Goal: Task Accomplishment & Management: Manage account settings

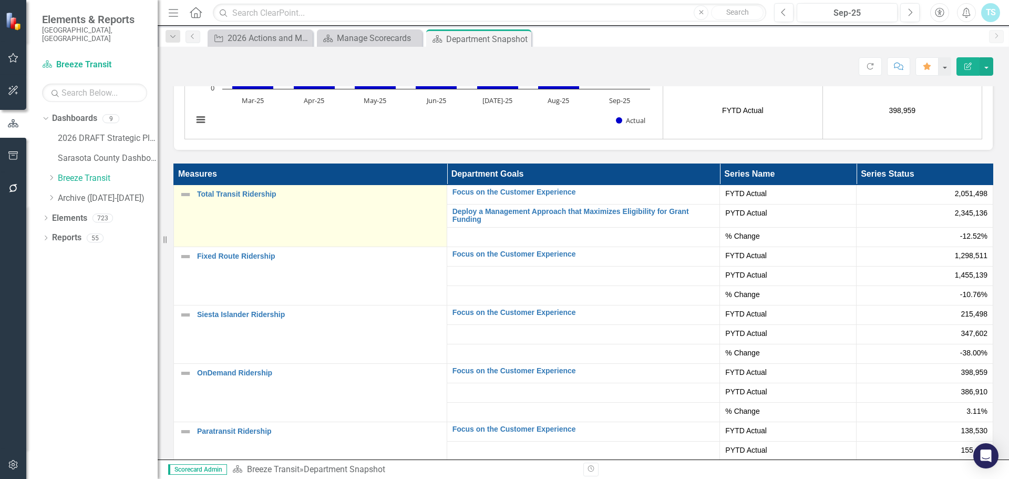
scroll to position [2155, 0]
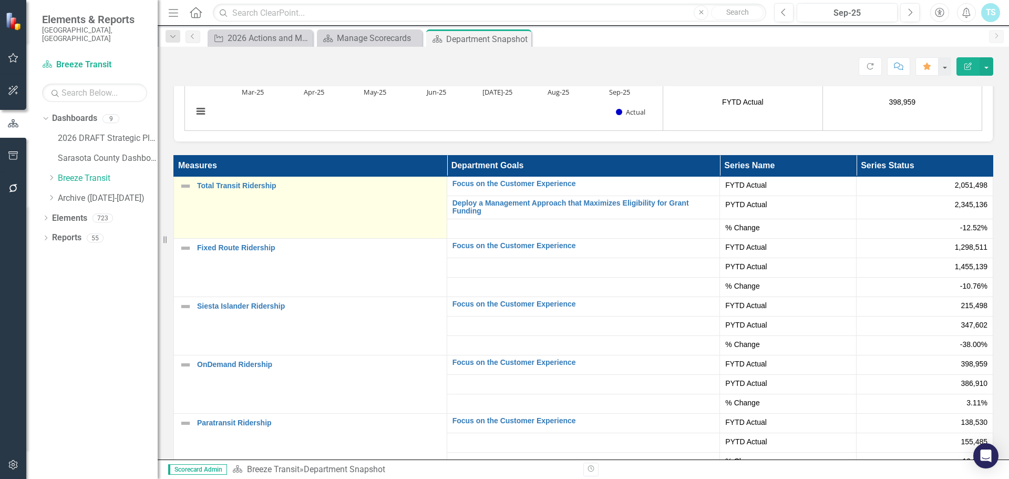
click at [226, 177] on td "Total Transit Ridership Edit Edit Measure Link Open Element" at bounding box center [310, 208] width 273 height 62
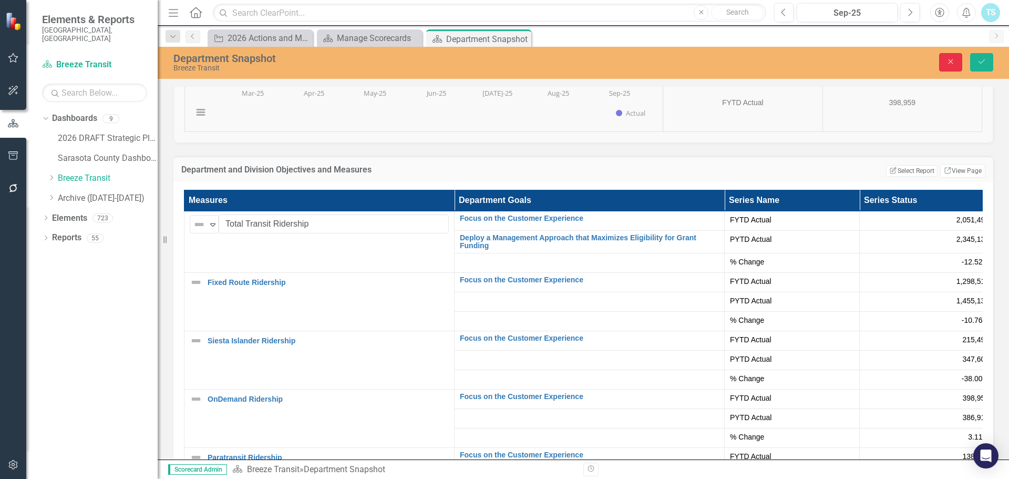
click at [954, 57] on button "Close" at bounding box center [950, 62] width 23 height 18
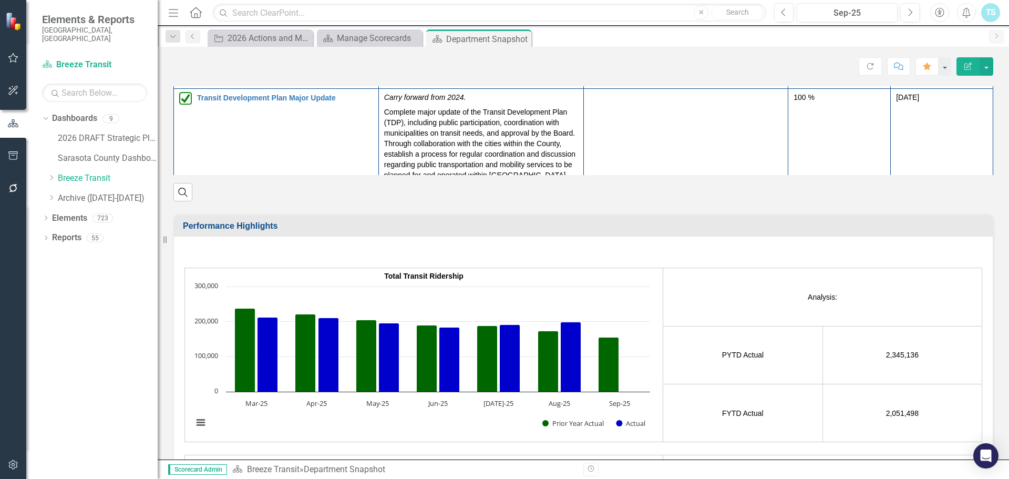
scroll to position [1657, 0]
click at [578, 281] on rect "Interactive chart" at bounding box center [422, 360] width 468 height 158
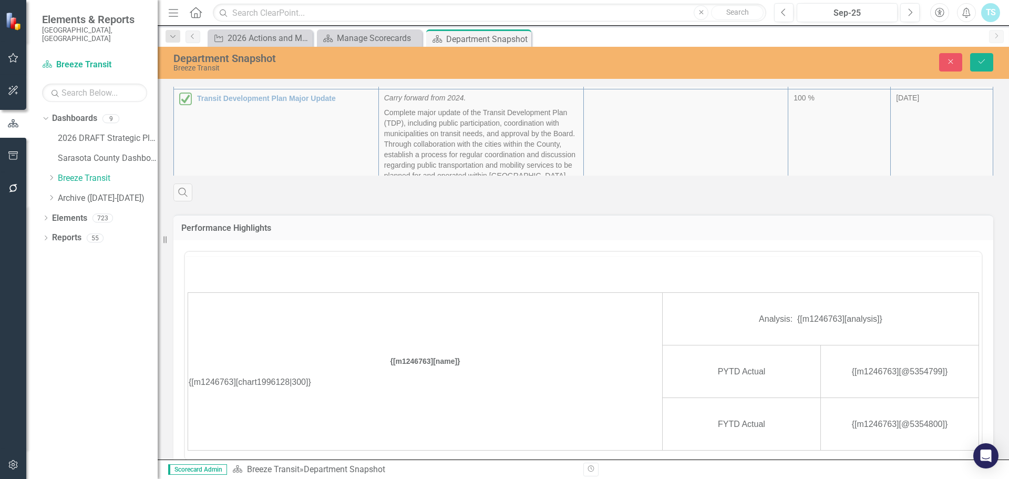
scroll to position [0, 0]
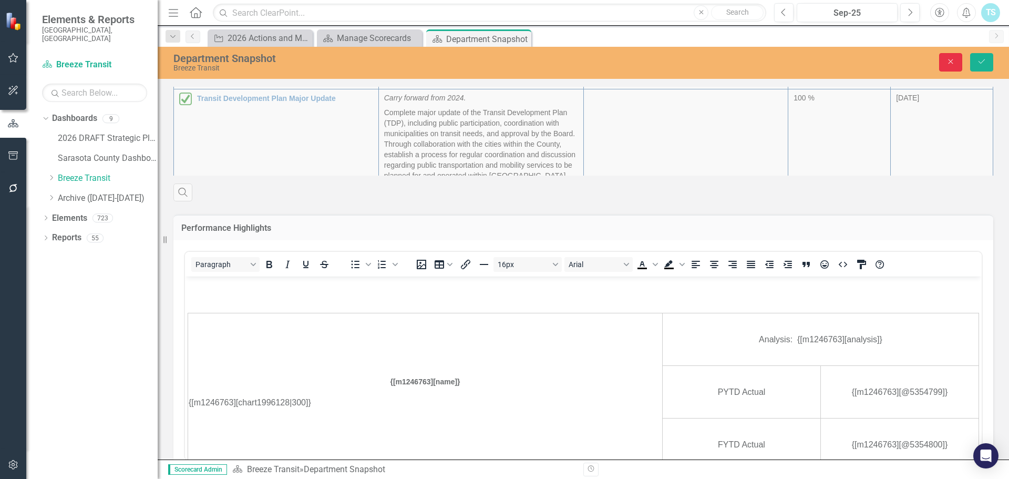
click at [948, 60] on icon "Close" at bounding box center [950, 61] width 9 height 7
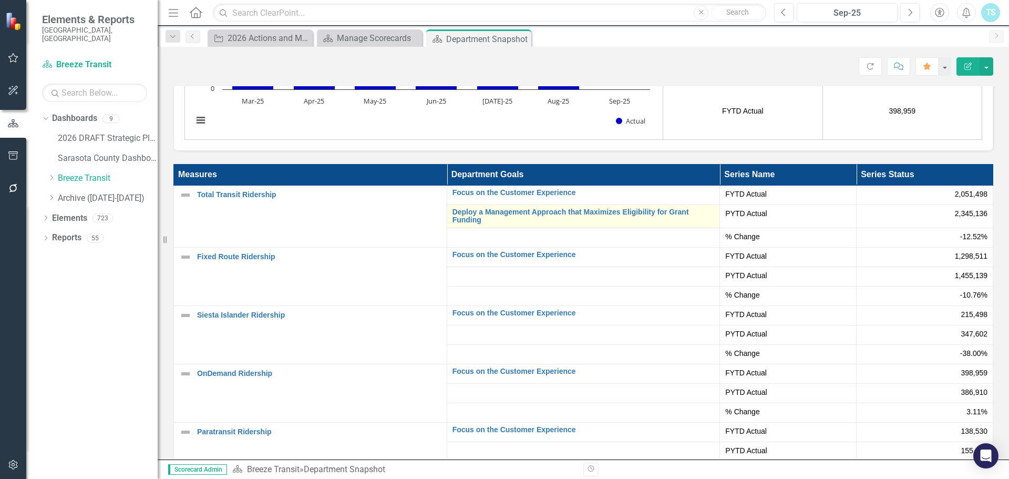
scroll to position [2077, 0]
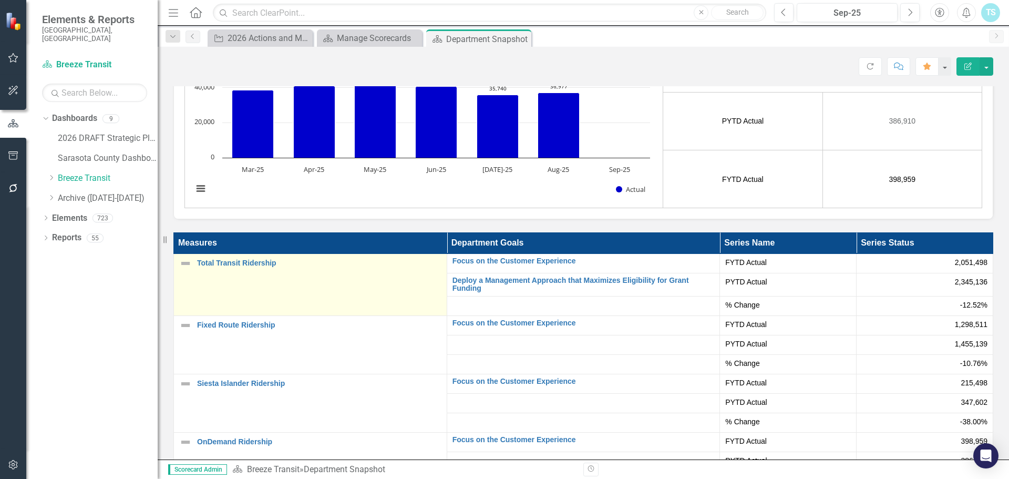
click at [352, 254] on td "Total Transit Ridership Edit Edit Measure Link Open Element" at bounding box center [310, 285] width 273 height 62
click at [254, 259] on link "Total Transit Ridership" at bounding box center [319, 263] width 244 height 8
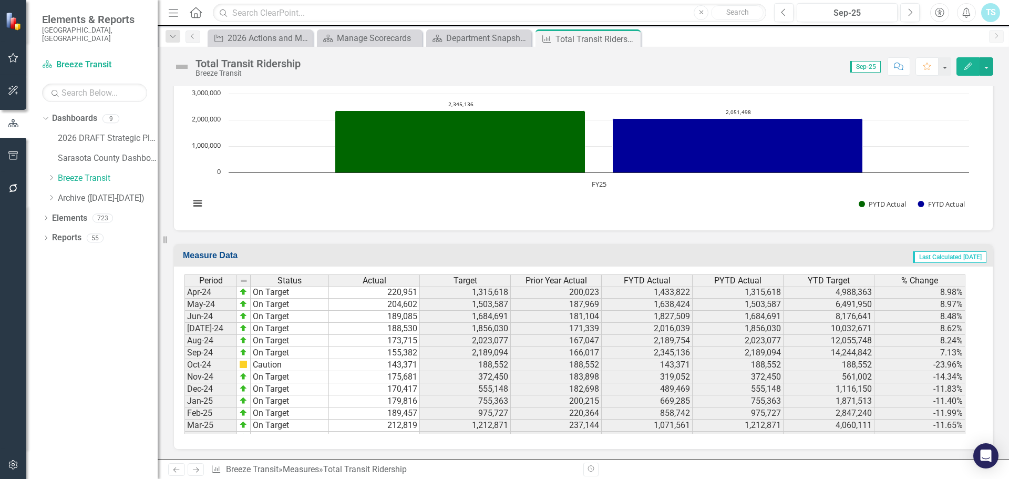
scroll to position [1629, 0]
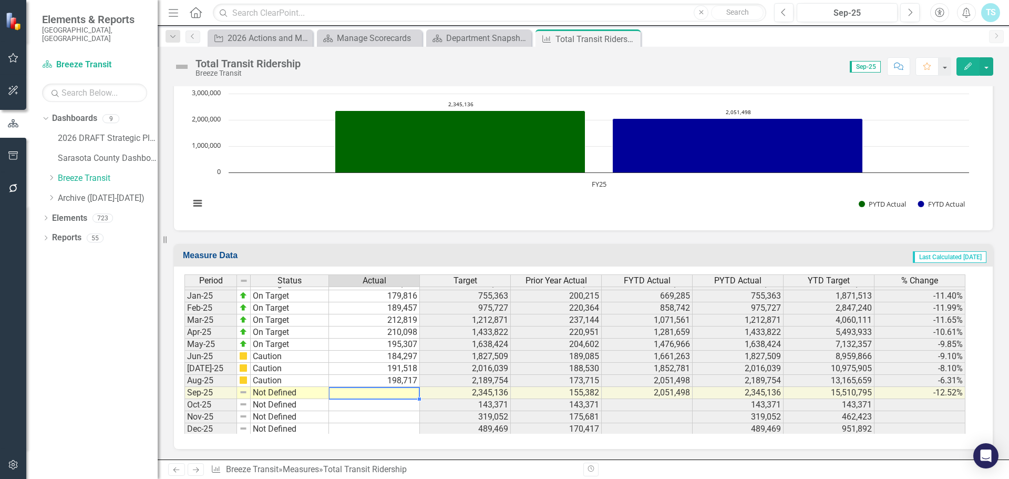
click at [336, 391] on td at bounding box center [374, 393] width 91 height 12
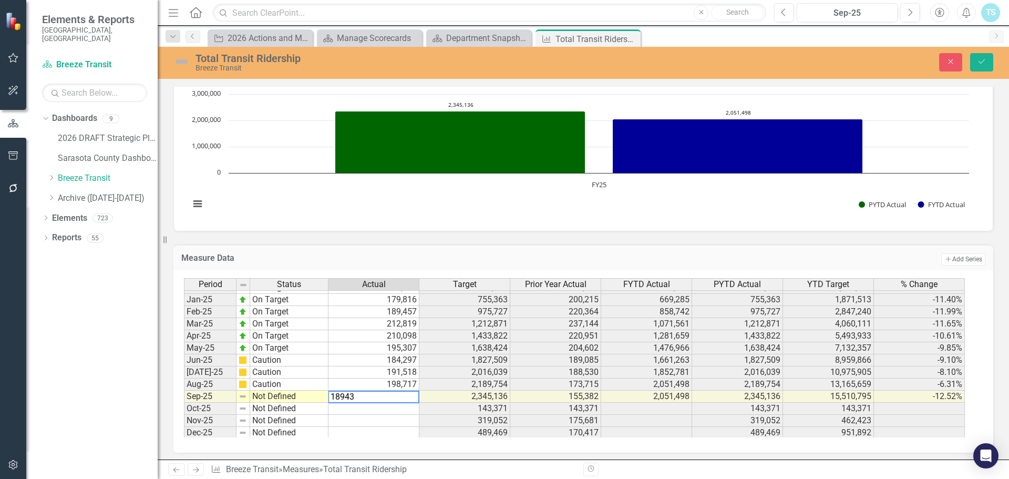
type textarea "189434"
click at [244, 398] on img at bounding box center [243, 396] width 8 height 8
click at [302, 397] on td "Not Defined" at bounding box center [289, 396] width 78 height 12
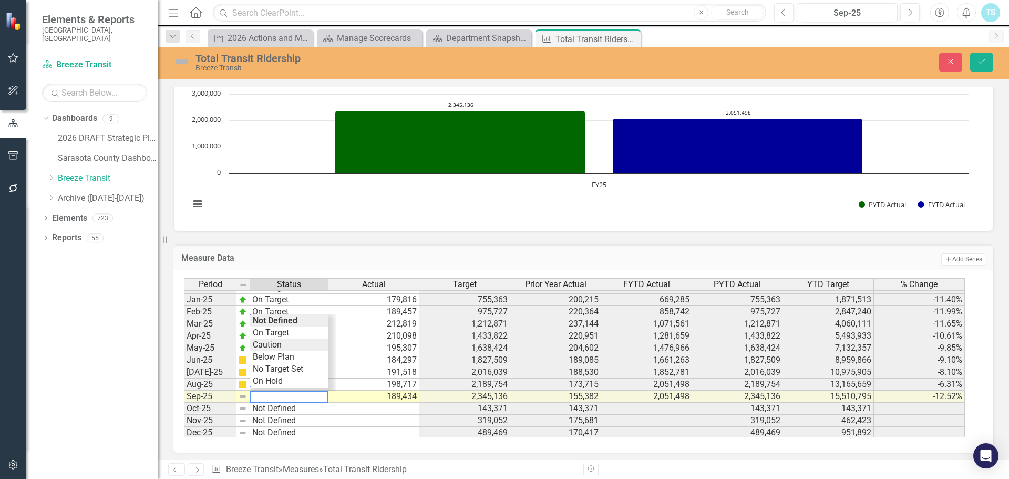
click at [290, 347] on div "Period Status Actual Target Prior Year Actual FYTD Actual PYTD Actual YTD Targe…" at bounding box center [579, 357] width 791 height 159
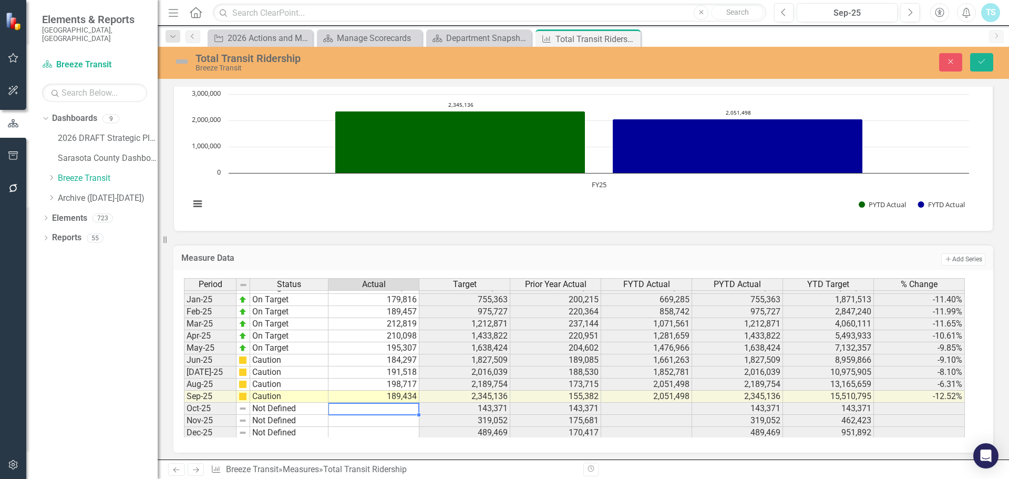
click at [184, 414] on div "Period Status Actual Target Prior Year Actual FYTD Actual PYTD Actual YTD Targe…" at bounding box center [184, 280] width 0 height 315
click at [983, 65] on icon "Save" at bounding box center [981, 61] width 9 height 7
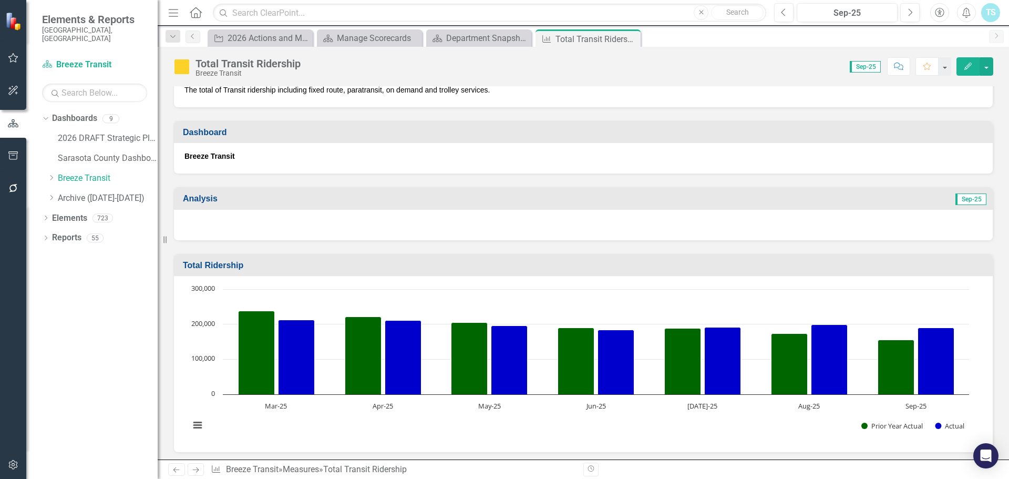
scroll to position [0, 0]
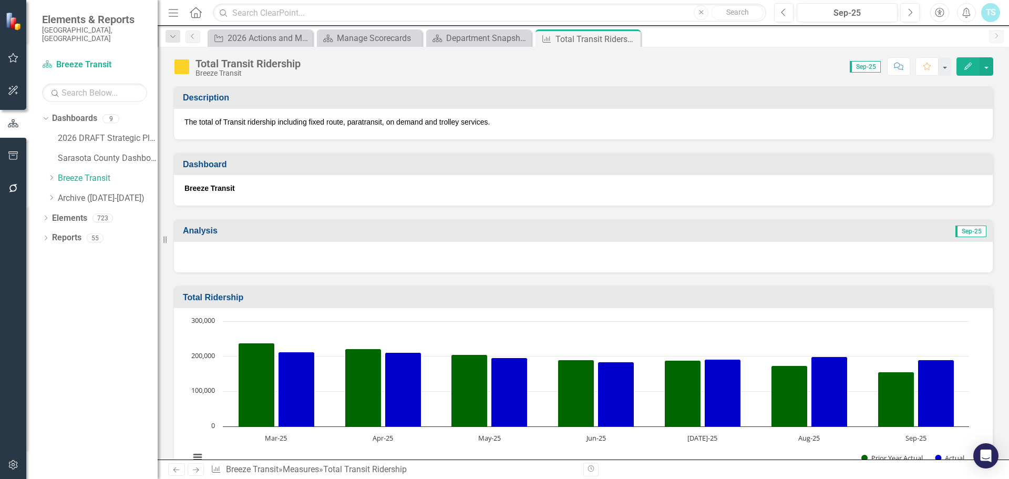
click at [762, 255] on div at bounding box center [583, 257] width 819 height 30
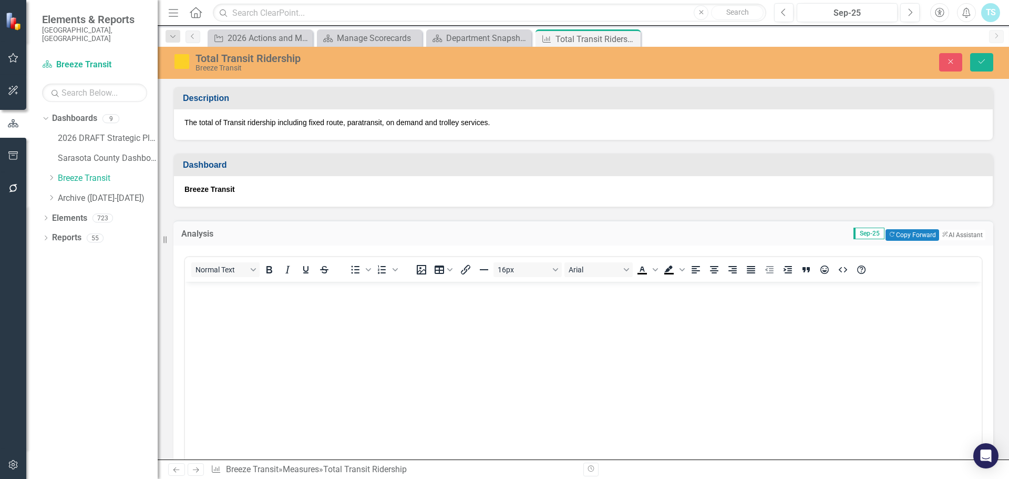
click at [441, 338] on body "Rich Text Area. Press ALT-0 for help." at bounding box center [583, 361] width 797 height 158
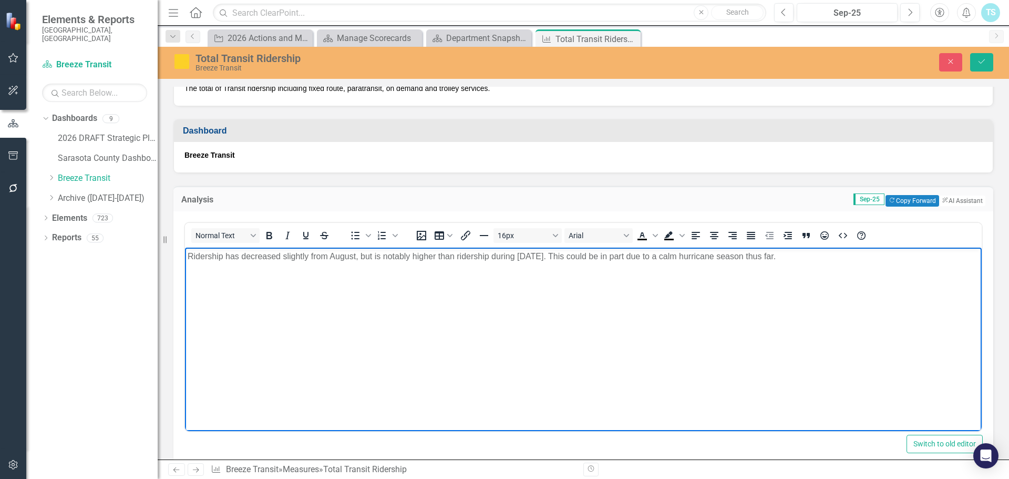
scroll to position [53, 0]
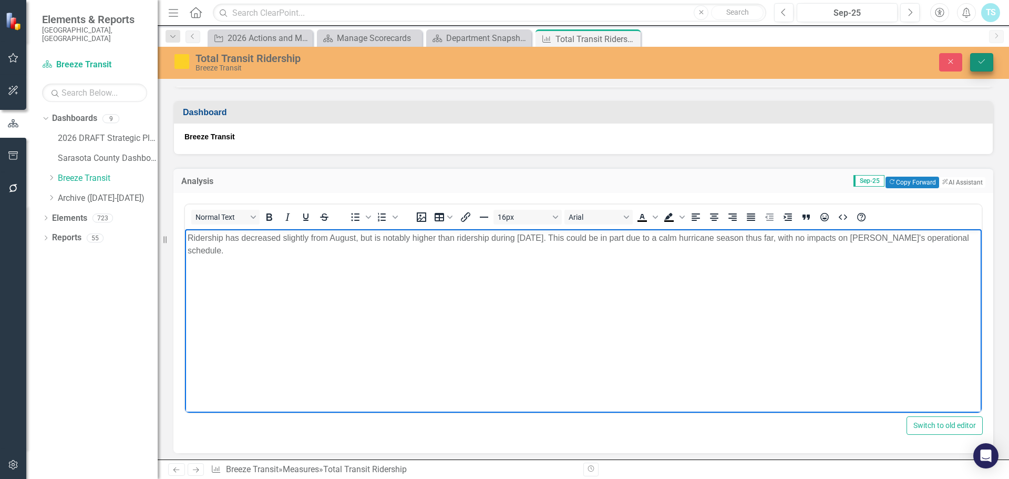
click at [982, 65] on icon "Save" at bounding box center [981, 61] width 9 height 7
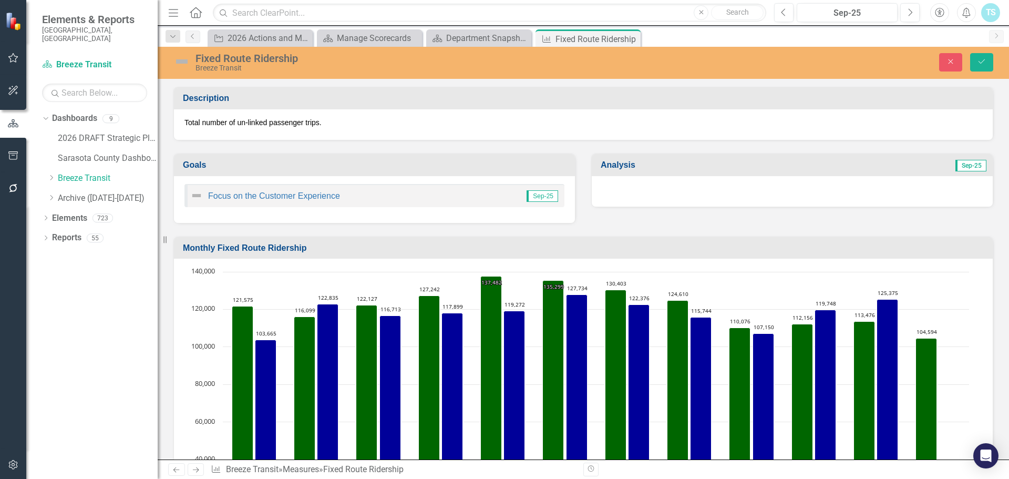
scroll to position [1631, 0]
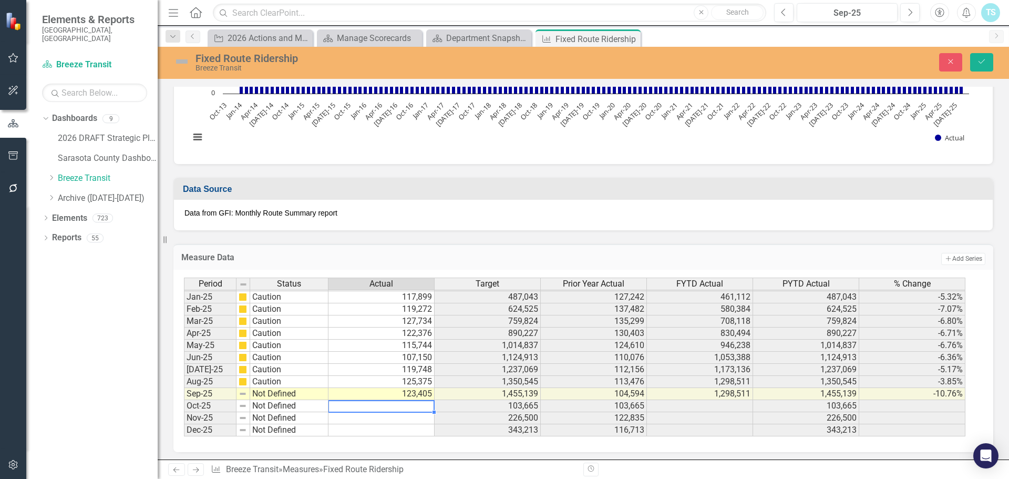
click at [184, 399] on div "Period Status Dec-23 No Target Set Jan-24 No Target Set Feb-24 No Target Set Ma…" at bounding box center [184, 278] width 0 height 315
click at [284, 393] on td "Not Defined" at bounding box center [289, 394] width 78 height 12
click at [261, 393] on td "Not Defined" at bounding box center [289, 394] width 78 height 12
click at [257, 396] on td "Not Defined" at bounding box center [289, 394] width 78 height 12
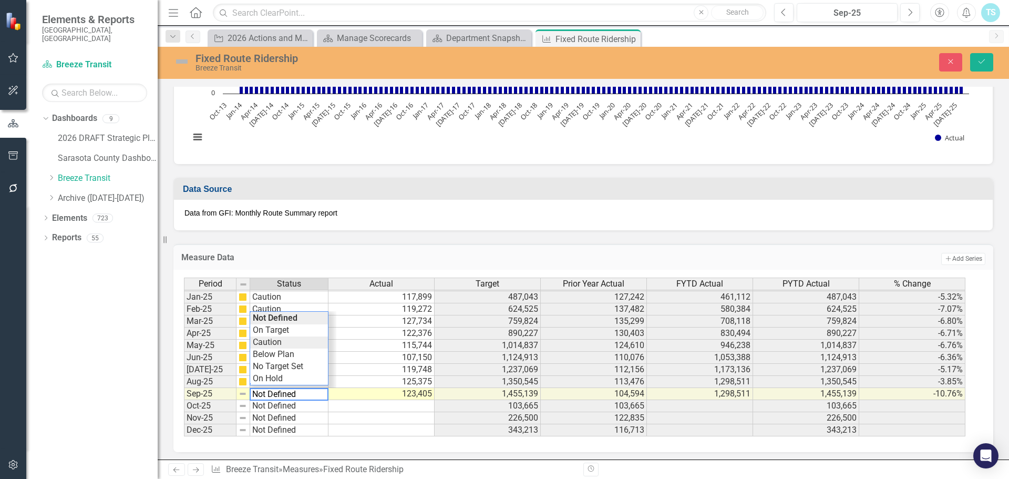
type textarea "Caution"
click at [270, 342] on div "Period Status Actual Target Prior Year Actual FYTD Actual PYTD Actual % Change …" at bounding box center [579, 356] width 791 height 159
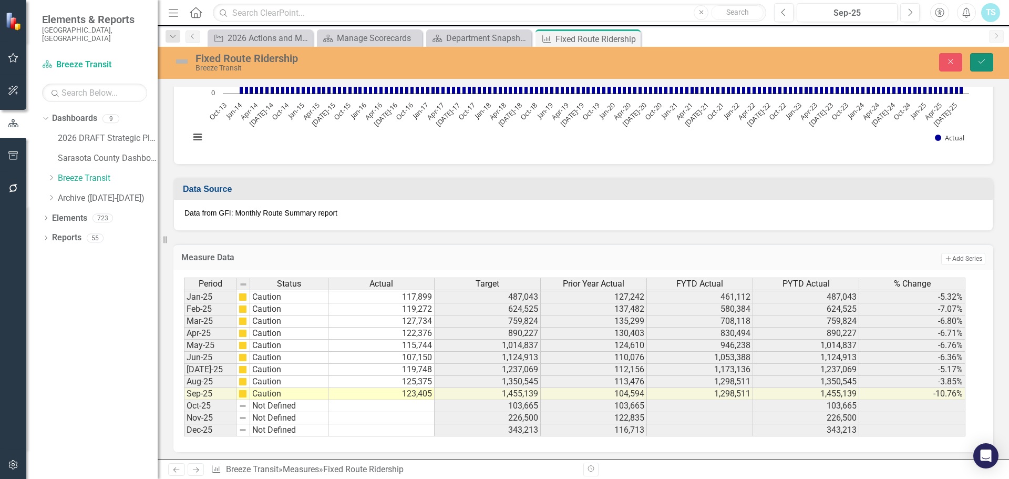
click at [976, 57] on button "Save" at bounding box center [981, 62] width 23 height 18
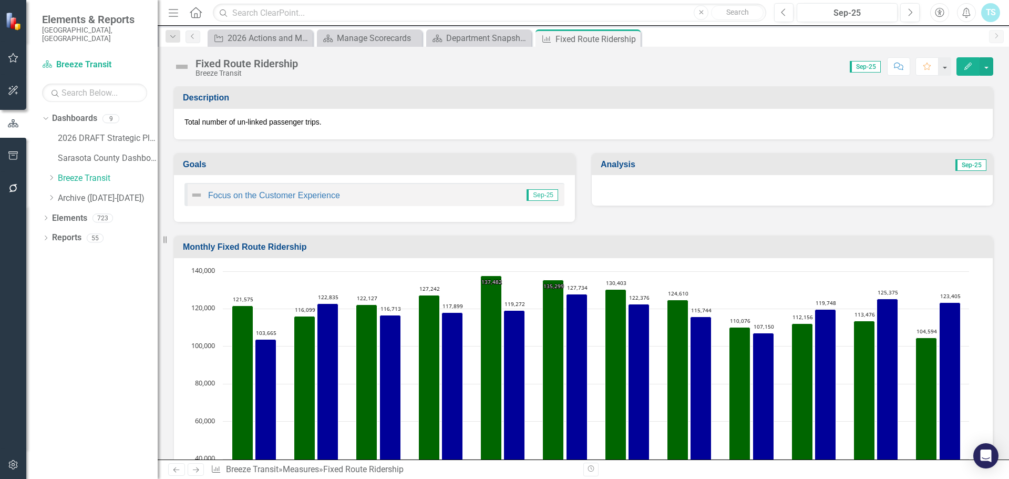
scroll to position [263, 0]
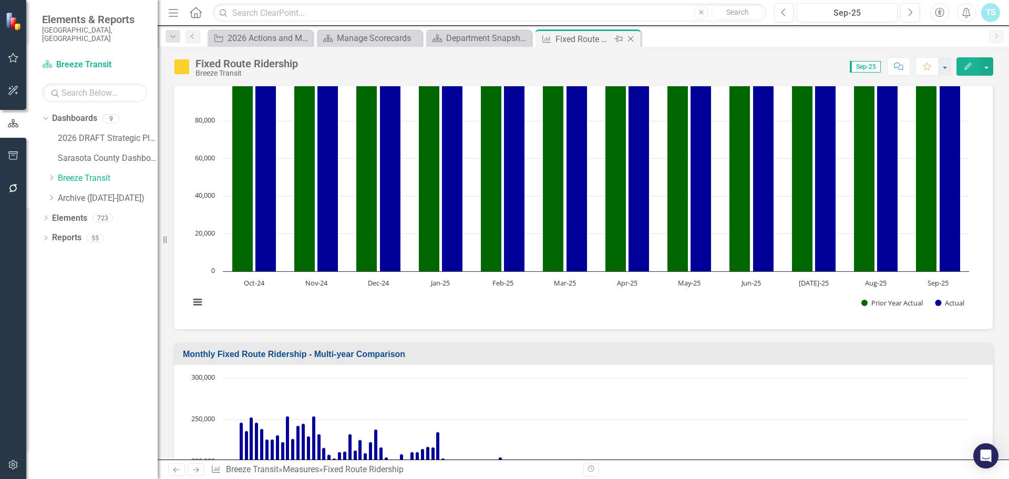
click at [632, 38] on icon "Close" at bounding box center [630, 39] width 11 height 8
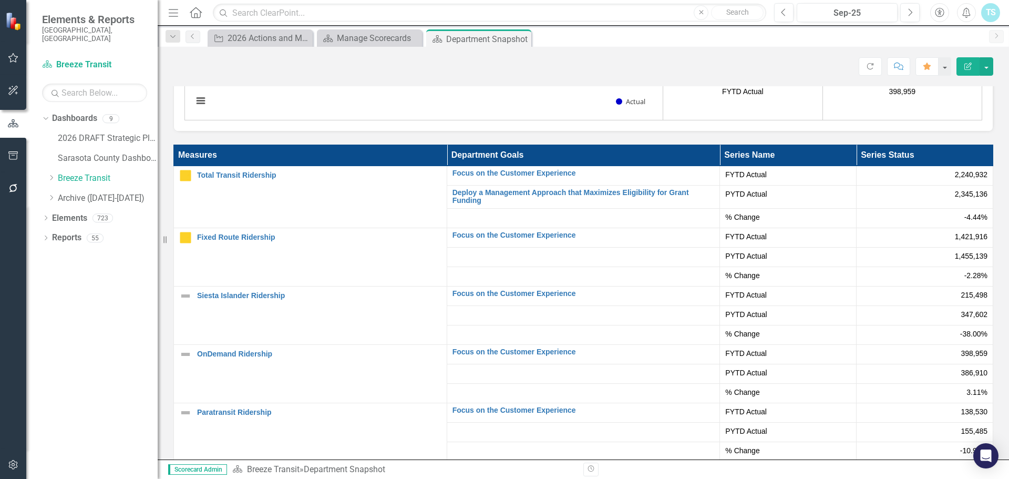
scroll to position [2166, 0]
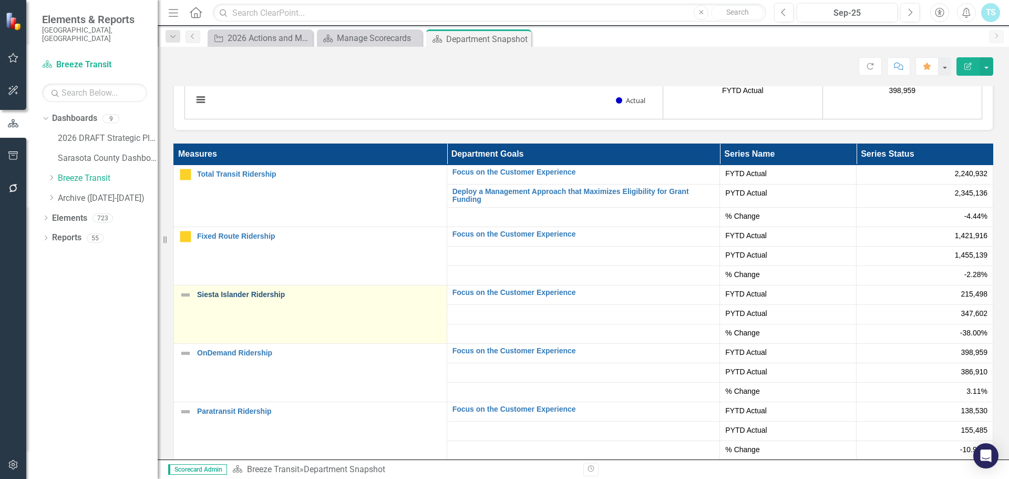
click at [204, 291] on link "Siesta Islander Ridership" at bounding box center [319, 295] width 244 height 8
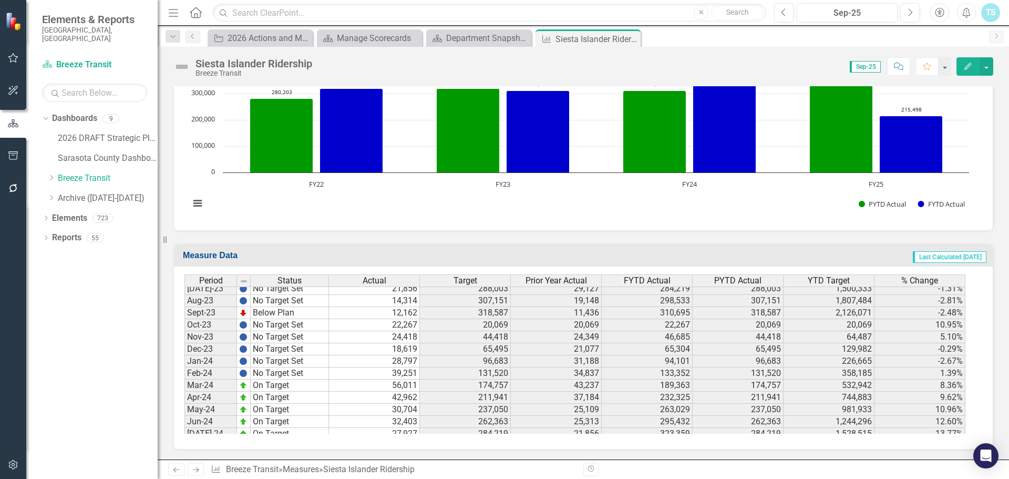
scroll to position [1631, 0]
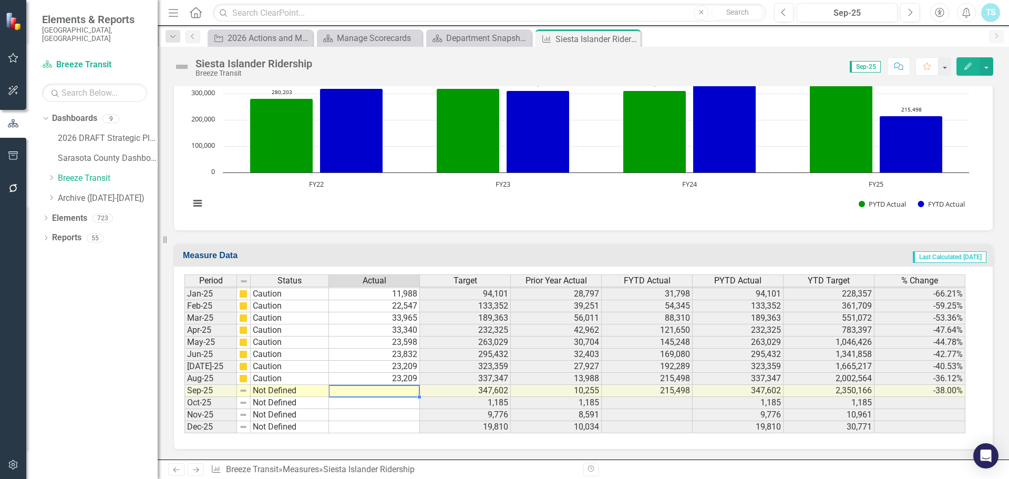
click at [405, 393] on td at bounding box center [374, 391] width 91 height 12
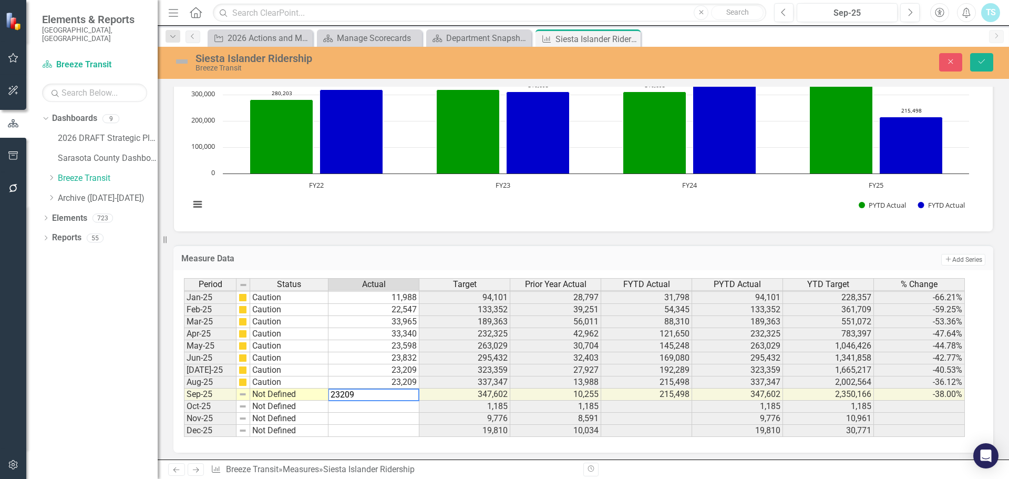
click at [403, 379] on td "23,209" at bounding box center [373, 382] width 91 height 12
click at [403, 382] on td "23,209" at bounding box center [373, 382] width 91 height 12
click at [403, 382] on textarea "23209" at bounding box center [373, 382] width 91 height 13
type textarea "16232"
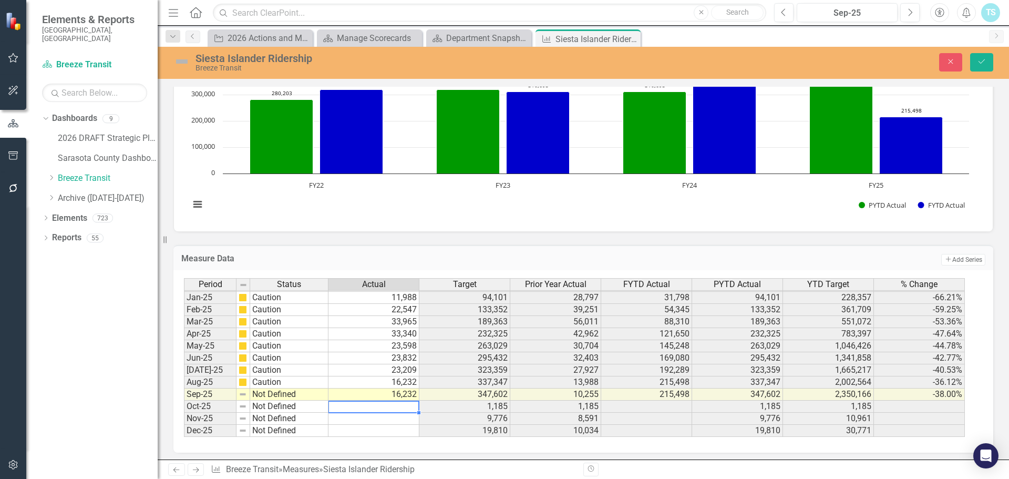
click at [287, 394] on td "Not Defined" at bounding box center [289, 394] width 78 height 12
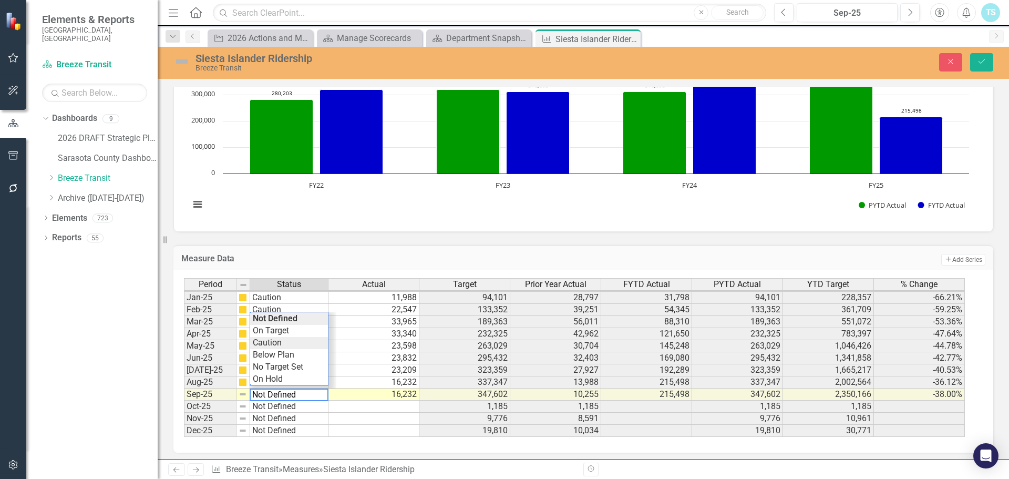
type textarea "Caution"
click at [286, 348] on div "Period Status Actual Target Prior Year Actual FYTD Actual PYTD Actual YTD Targe…" at bounding box center [579, 357] width 791 height 159
click at [980, 58] on icon "Save" at bounding box center [981, 61] width 9 height 7
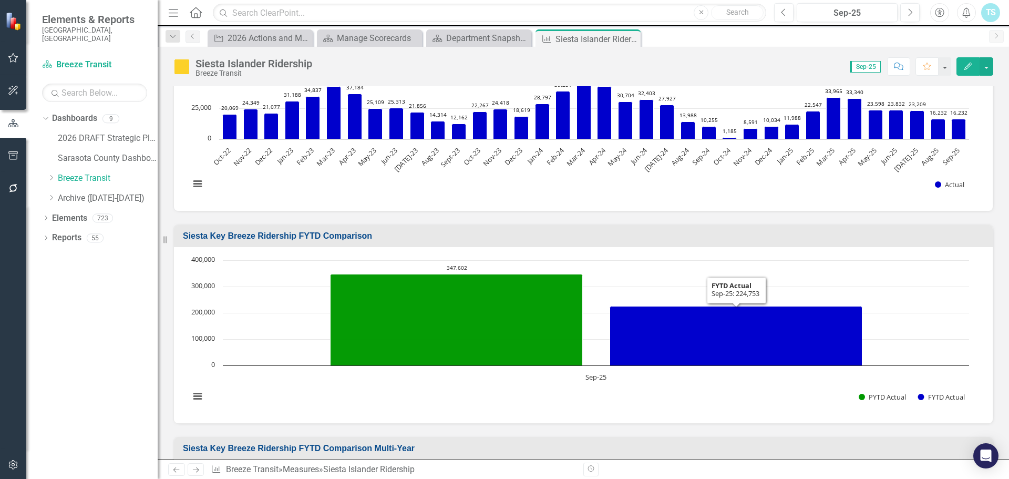
scroll to position [158, 0]
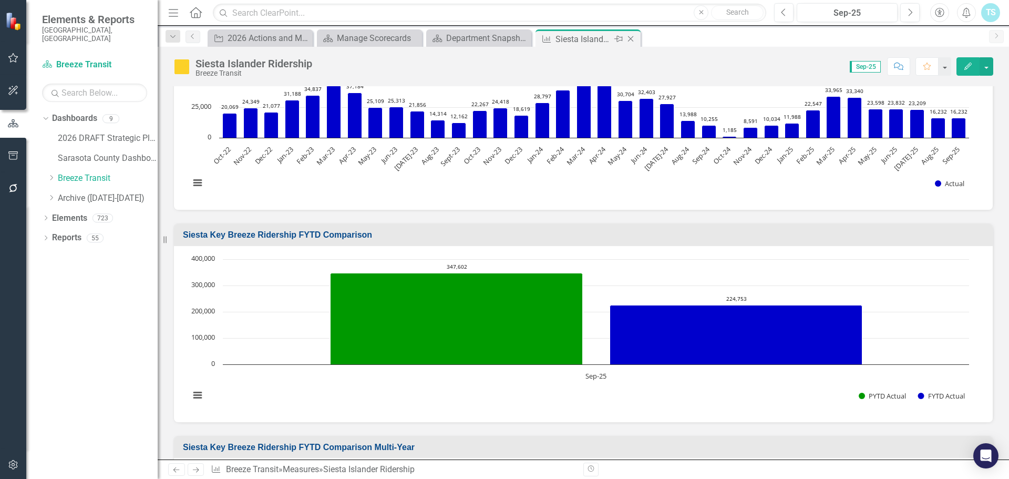
click at [631, 36] on icon "Close" at bounding box center [630, 39] width 11 height 8
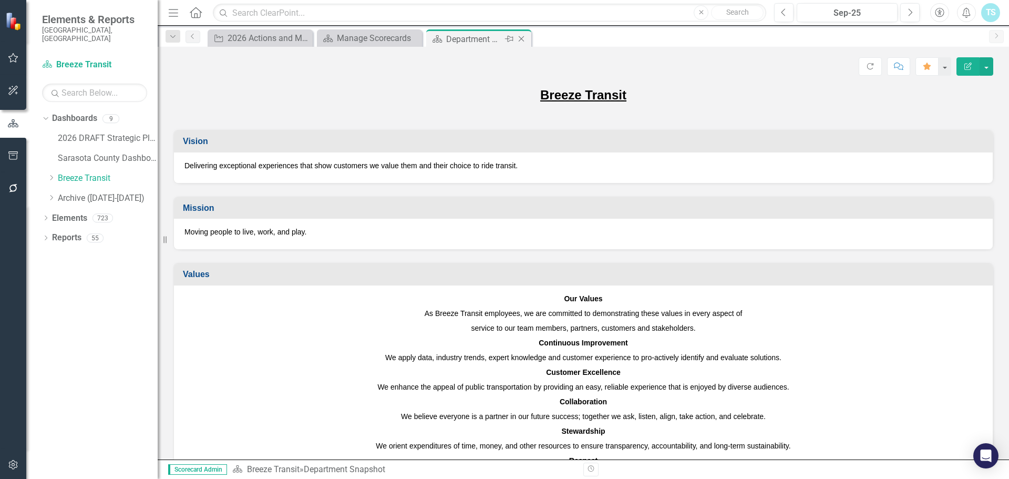
click at [491, 37] on div "Department Snapshot" at bounding box center [474, 39] width 56 height 13
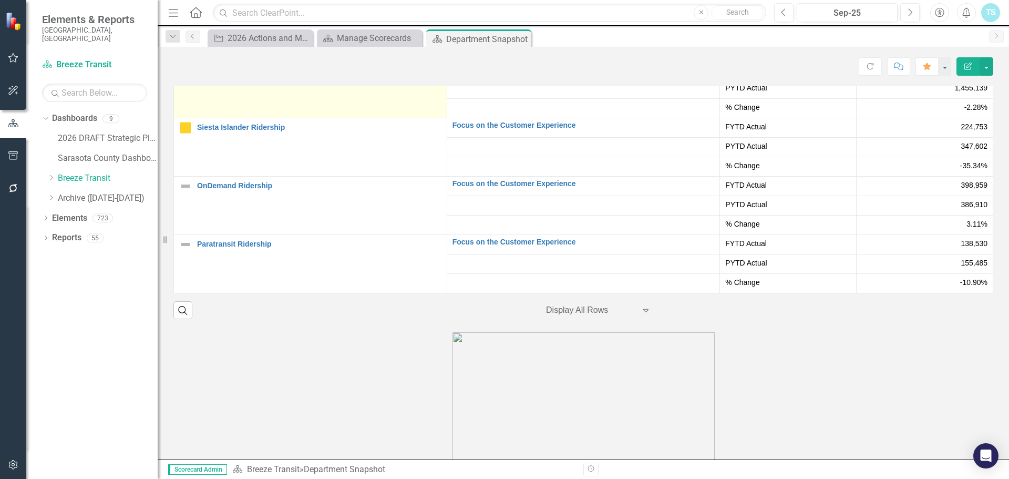
scroll to position [2334, 0]
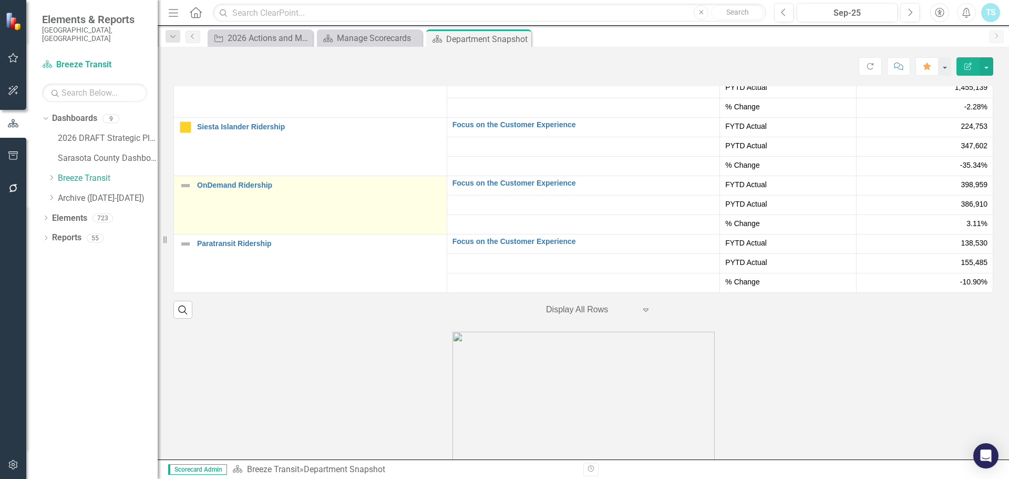
click at [238, 179] on div "OnDemand Ridership" at bounding box center [310, 185] width 262 height 13
click at [236, 181] on link "OnDemand Ridership" at bounding box center [319, 185] width 244 height 8
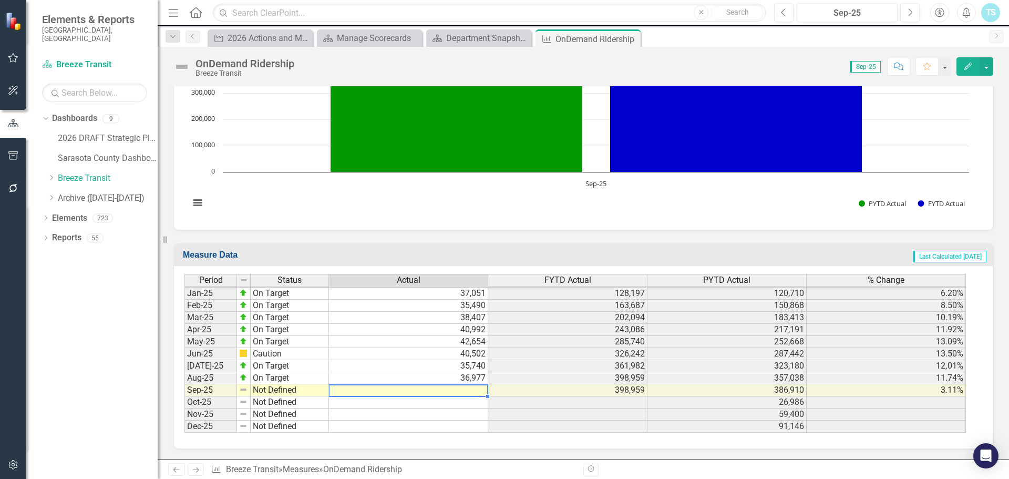
click at [452, 387] on td at bounding box center [408, 390] width 159 height 12
click at [452, 388] on td at bounding box center [408, 390] width 159 height 12
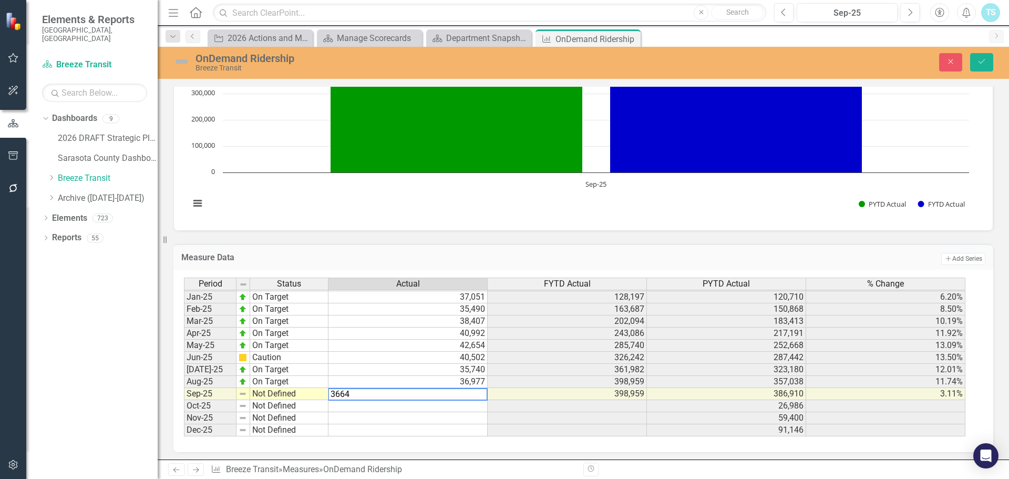
type textarea "36645"
click at [287, 393] on td "Not Defined" at bounding box center [289, 394] width 78 height 12
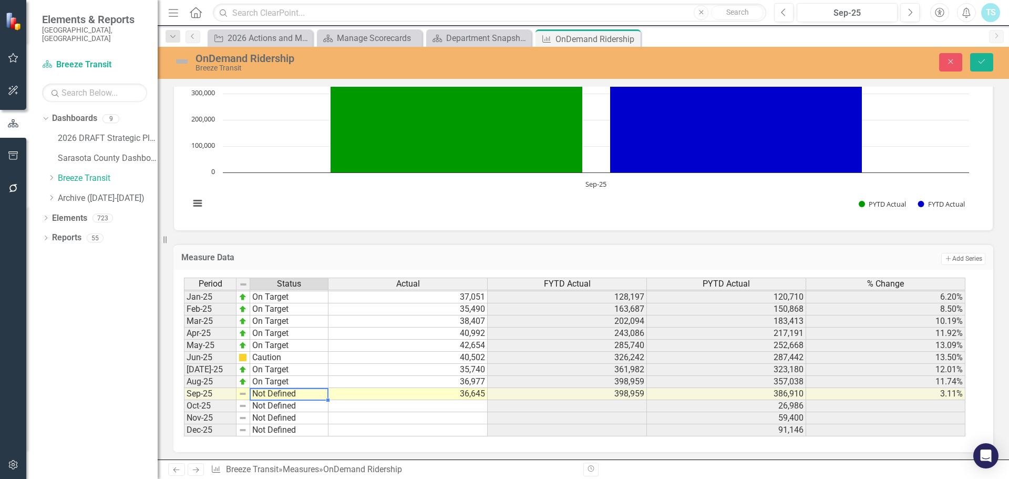
click at [286, 390] on td "Not Defined" at bounding box center [289, 394] width 78 height 12
click at [285, 390] on td "Not Defined" at bounding box center [289, 394] width 78 height 12
type textarea "On Target"
click at [276, 332] on div "Period Status Actual FYTD Actual PYTD Actual % Change Dec-23 No Target Set 29,3…" at bounding box center [579, 356] width 791 height 159
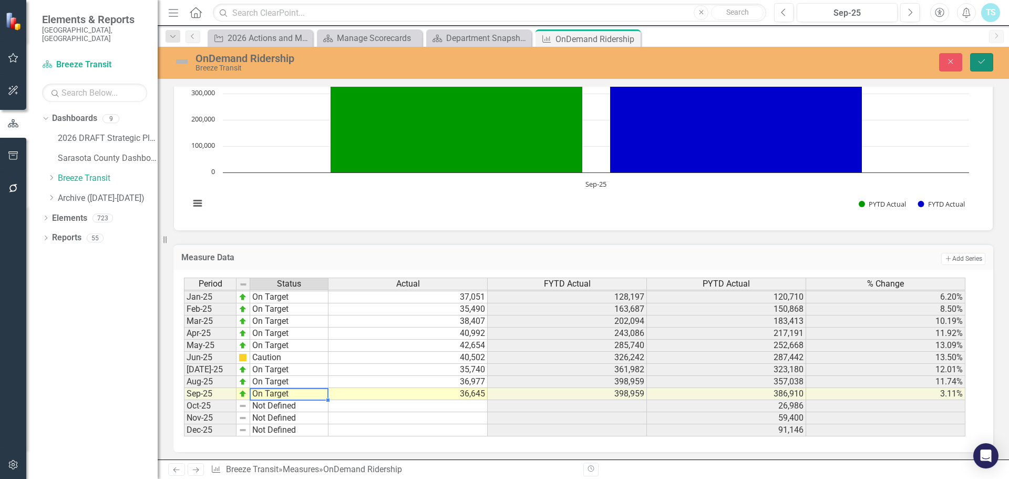
click at [986, 61] on icon "Save" at bounding box center [981, 61] width 9 height 7
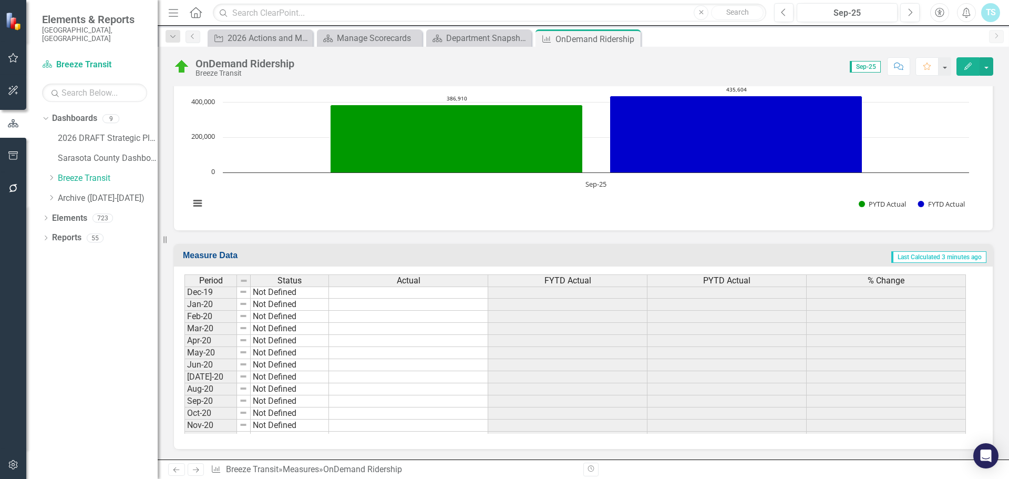
scroll to position [787, 0]
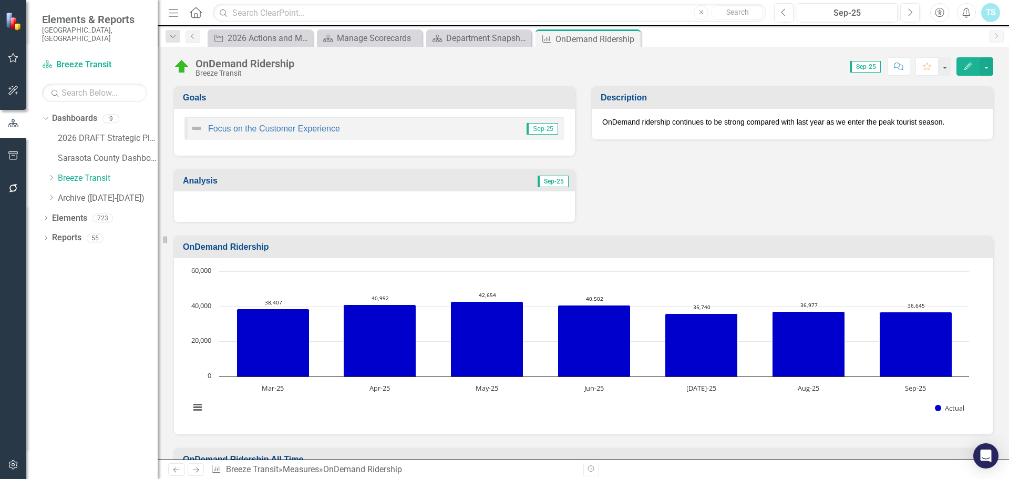
click at [810, 119] on p "OnDemand ridership continues to be strong compared with last year as we enter t…" at bounding box center [792, 122] width 380 height 11
click at [932, 128] on div "OnDemand ridership continues to be strong compared with last year as we enter t…" at bounding box center [792, 124] width 401 height 30
click at [942, 121] on p "OnDemand ridership continues to be strong compared with last year as we enter t…" at bounding box center [792, 122] width 380 height 11
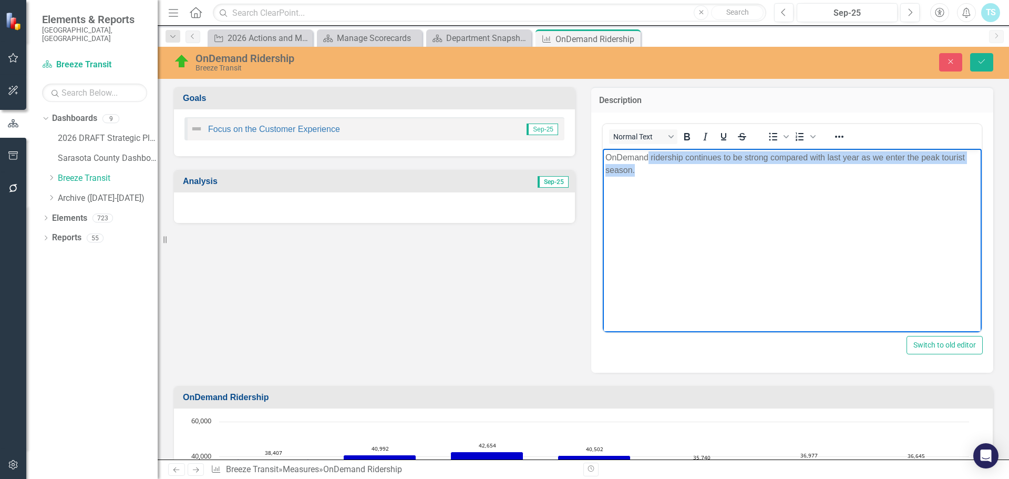
drag, startPoint x: 677, startPoint y: 177, endPoint x: 649, endPoint y: 155, distance: 35.9
click at [649, 155] on body "OnDemand ridership continues to be strong compared with last year as we enter t…" at bounding box center [792, 227] width 379 height 158
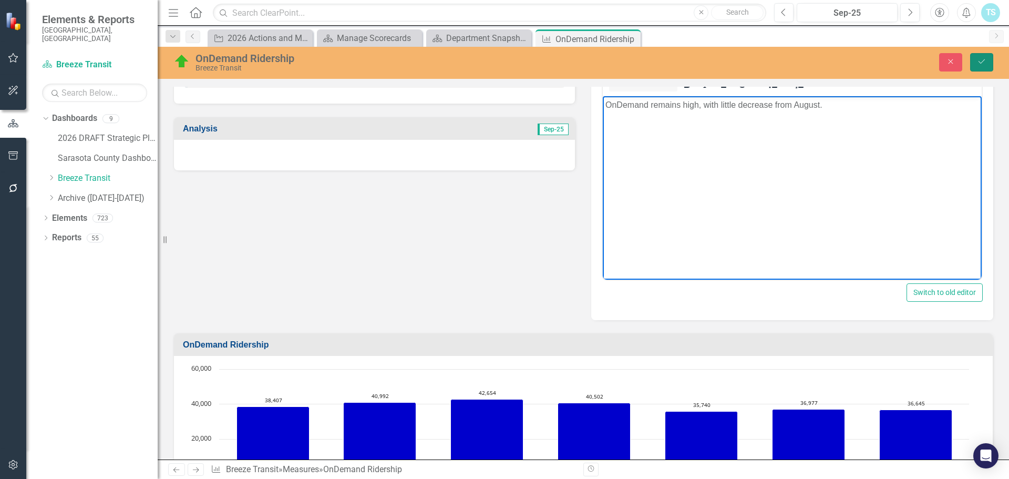
click at [974, 68] on button "Save" at bounding box center [981, 62] width 23 height 18
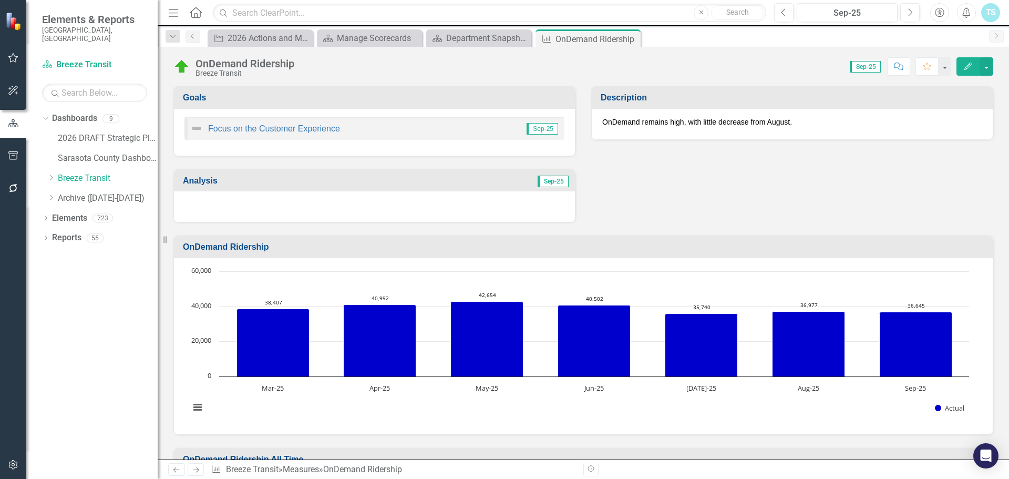
click at [910, 120] on p "OnDemand remains high, with little decrease from August." at bounding box center [792, 122] width 380 height 11
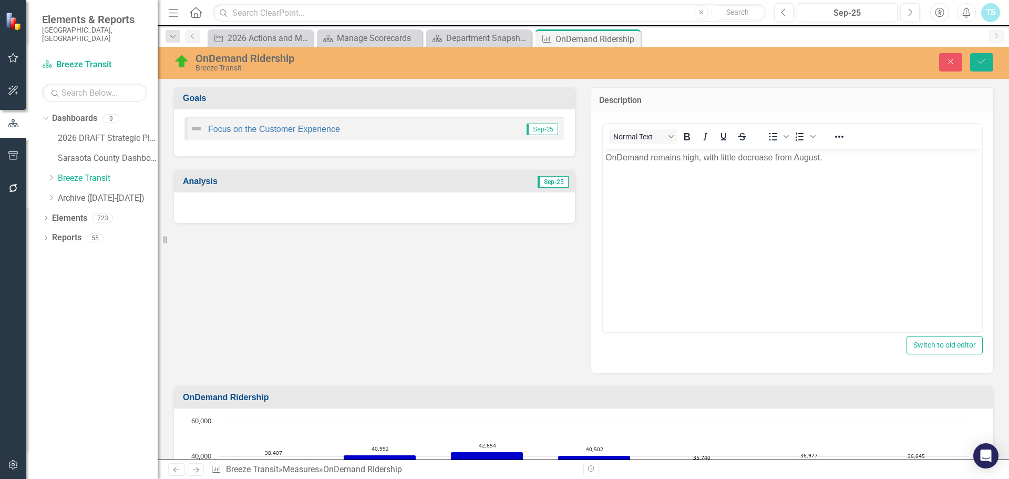
click at [646, 153] on p "OnDemand remains high, with little decrease from August." at bounding box center [792, 157] width 374 height 13
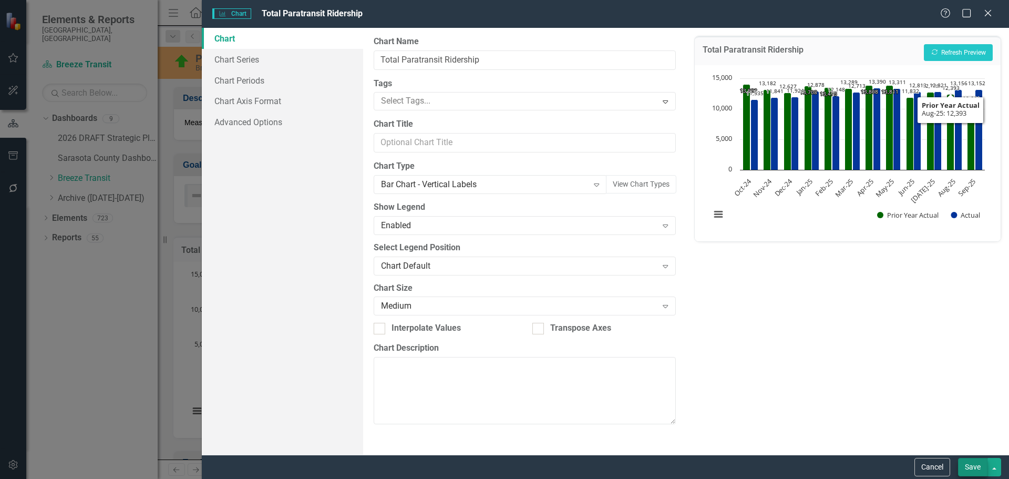
type input "Total Paratransit Ridership"
click at [972, 468] on button "Save" at bounding box center [972, 467] width 29 height 18
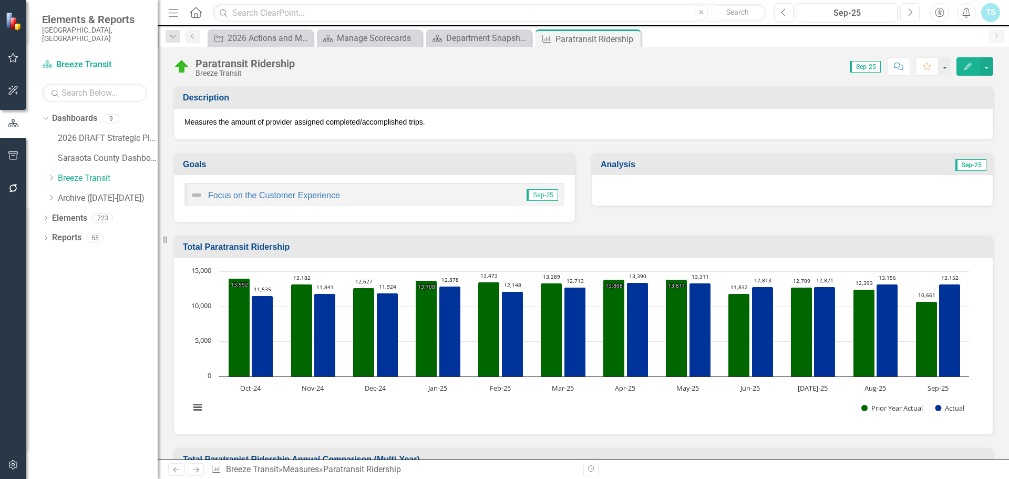
click at [914, 13] on button "Next" at bounding box center [909, 12] width 19 height 19
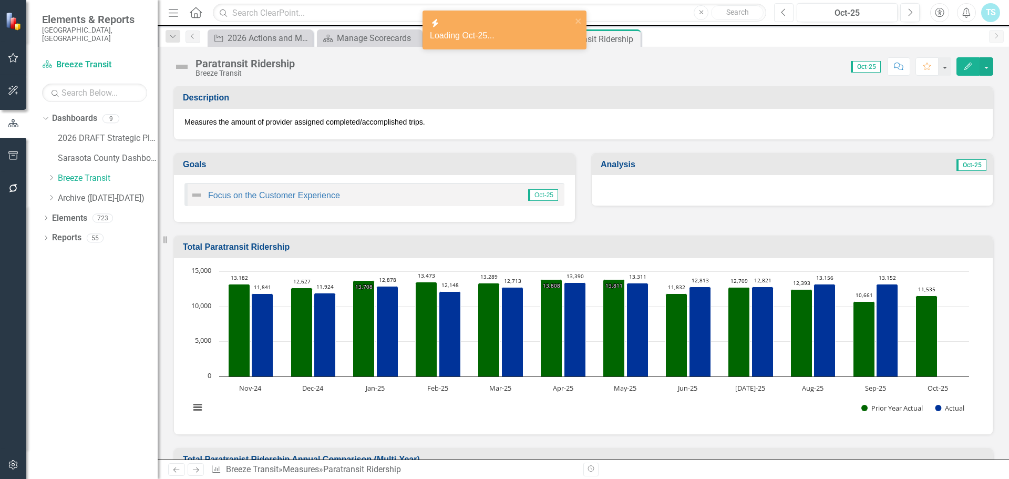
click at [789, 12] on button "Previous" at bounding box center [783, 12] width 19 height 19
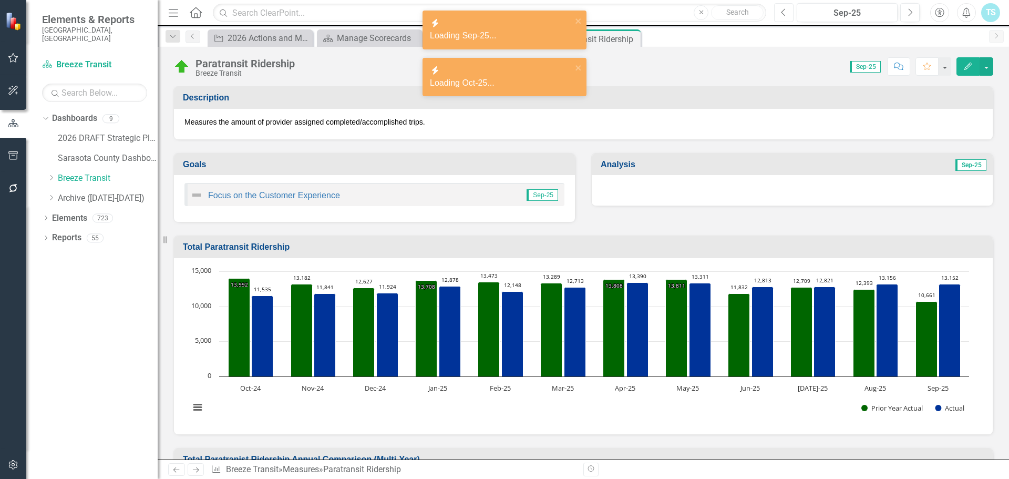
click at [789, 12] on button "Previous" at bounding box center [783, 12] width 19 height 19
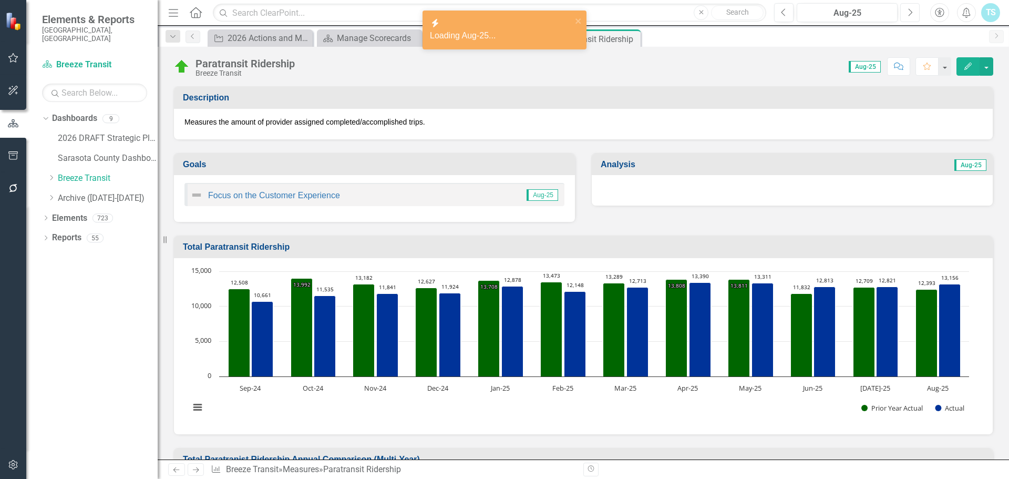
click at [914, 17] on button "Next" at bounding box center [909, 12] width 19 height 19
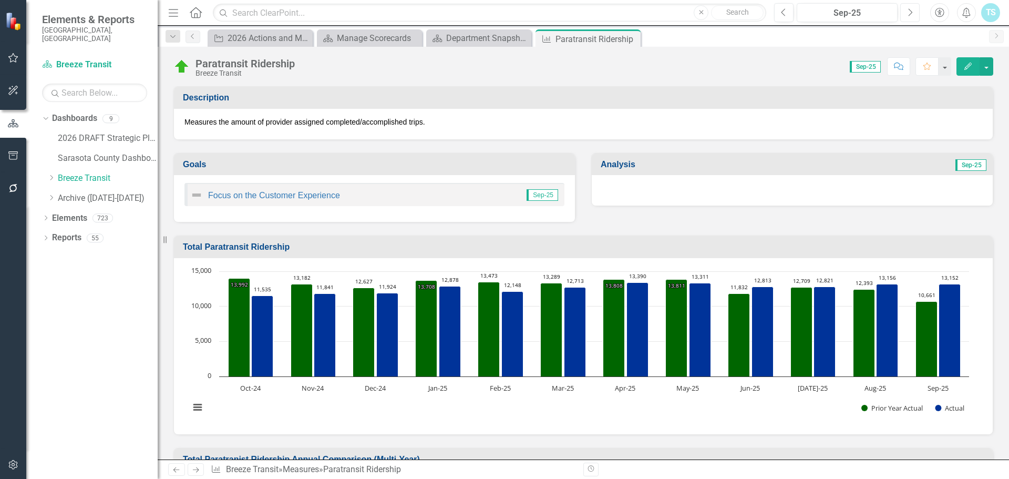
click at [914, 17] on button "Next" at bounding box center [909, 12] width 19 height 19
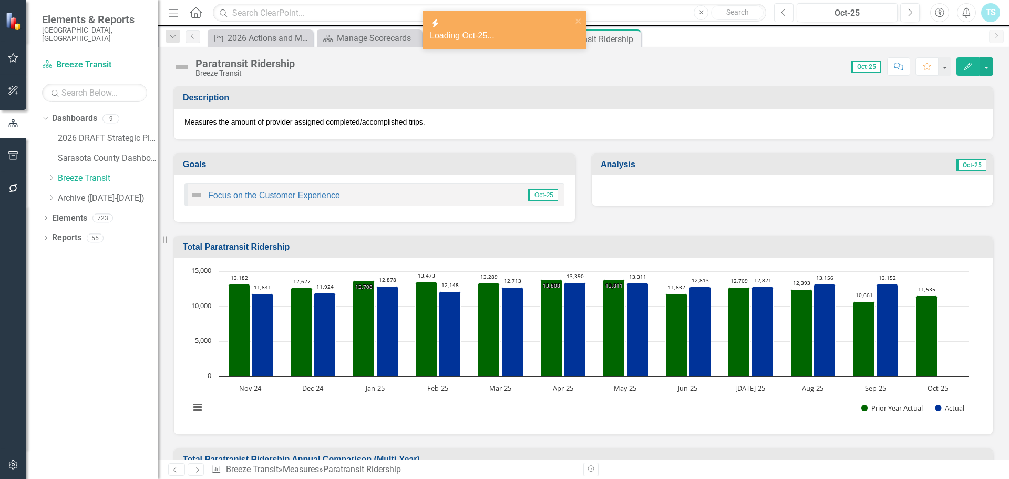
click at [786, 12] on icon "Previous" at bounding box center [784, 12] width 6 height 9
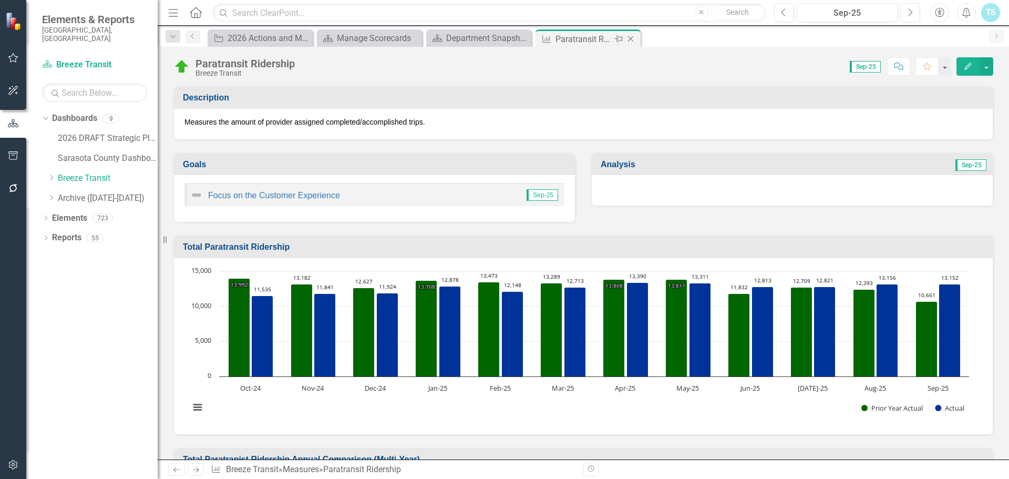
click at [631, 36] on icon "Close" at bounding box center [630, 39] width 11 height 8
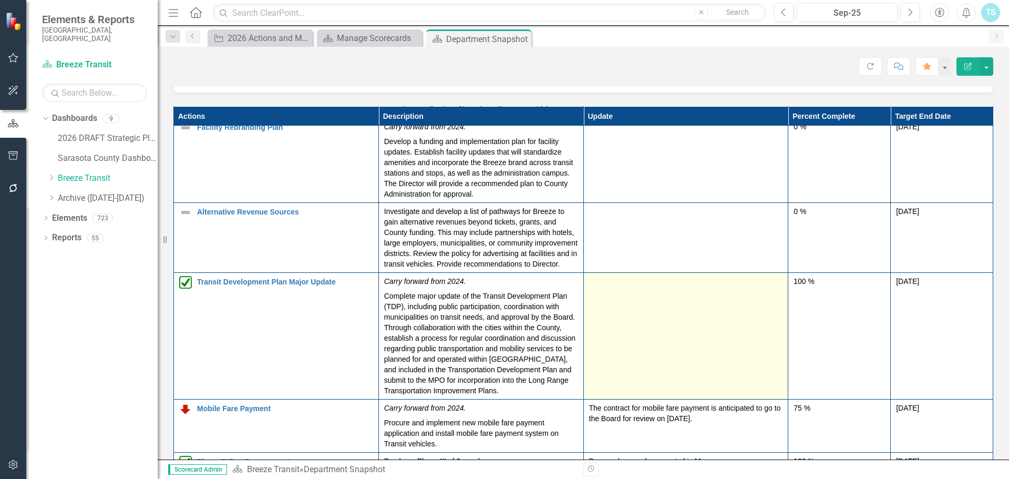
scroll to position [104, 0]
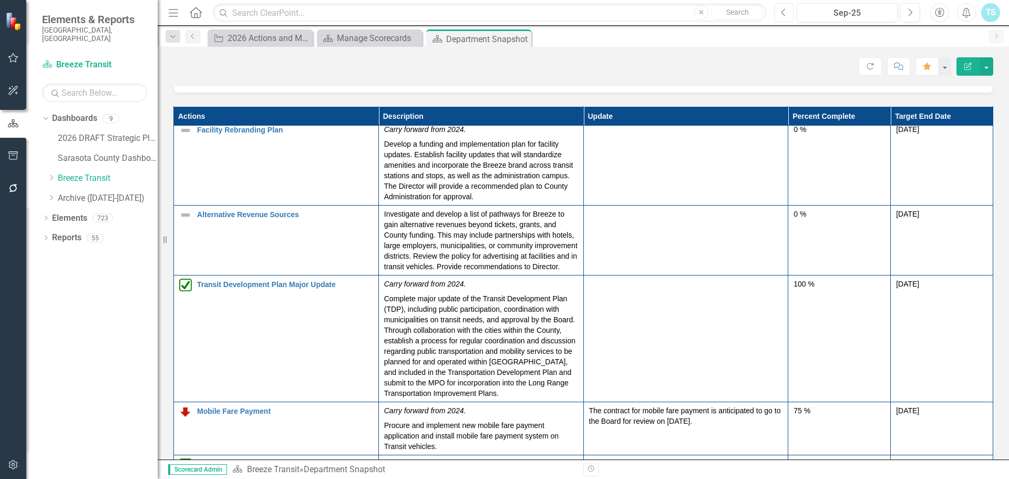
click at [789, 13] on button "Previous" at bounding box center [783, 12] width 19 height 19
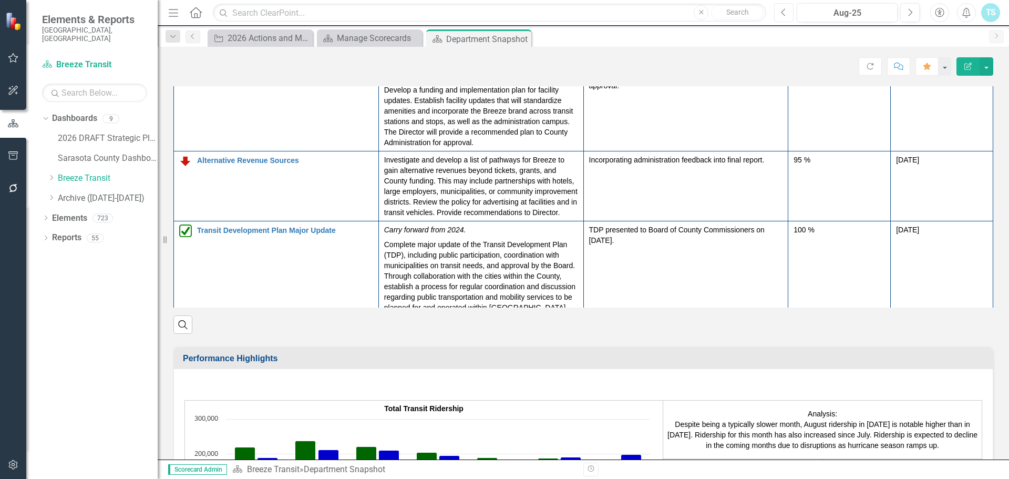
scroll to position [1471, 0]
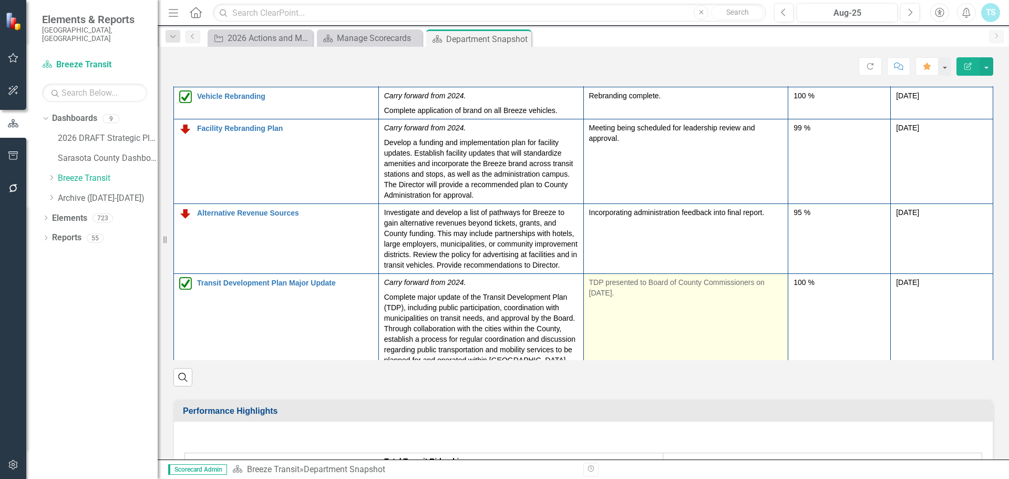
click at [645, 281] on td "TDP presented to Board of County Commissioners on August 26th, 2025." at bounding box center [685, 337] width 205 height 127
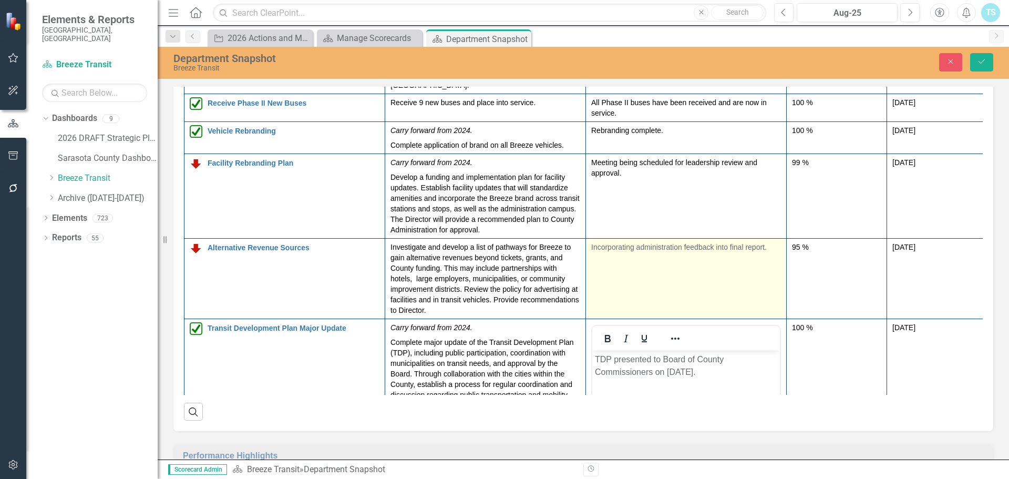
scroll to position [0, 0]
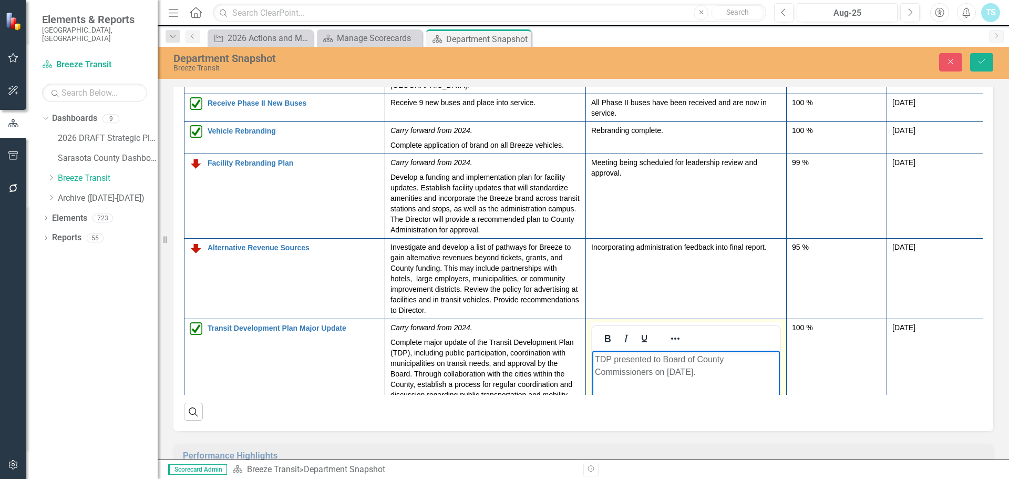
drag, startPoint x: 747, startPoint y: 370, endPoint x: 553, endPoint y: 342, distance: 196.0
click at [592, 350] on html "TDP presented to Board of County Commissioners on August 26th, 2025." at bounding box center [686, 429] width 188 height 158
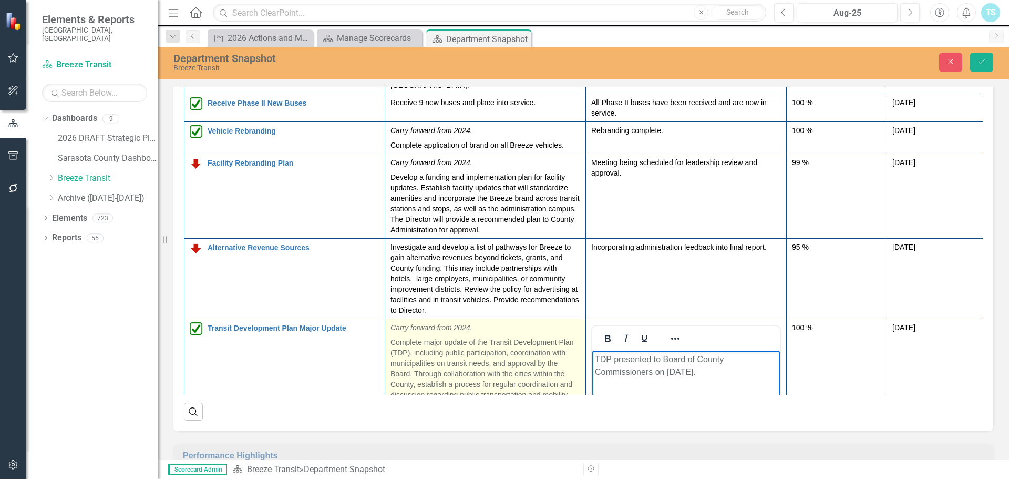
copy p "TDP presented to Board of County Commissioners on August 26th, 2025."
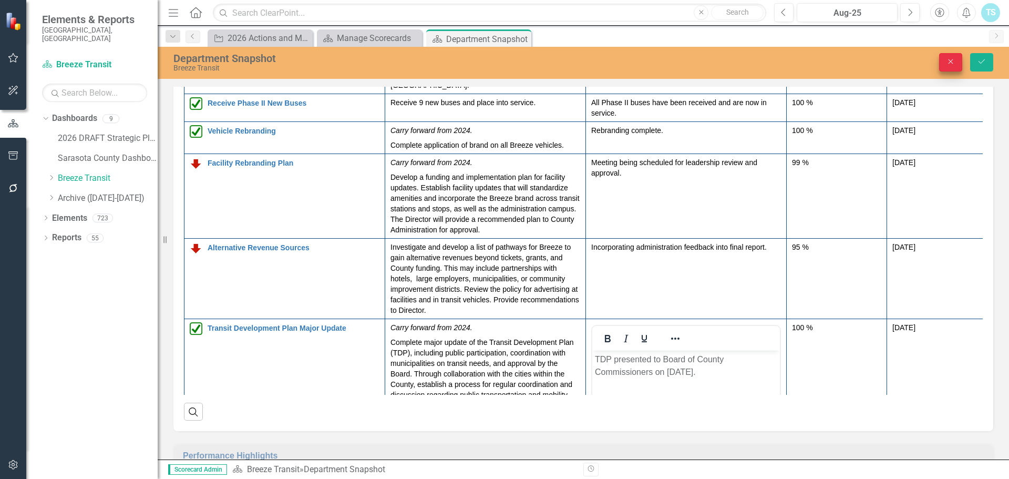
click at [949, 55] on button "Close" at bounding box center [950, 62] width 23 height 18
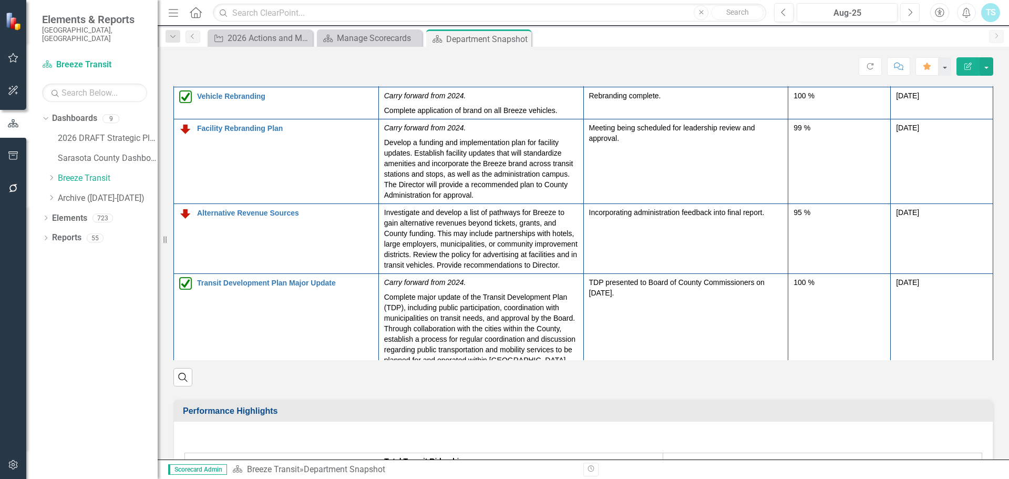
click at [904, 16] on button "Next" at bounding box center [909, 12] width 19 height 19
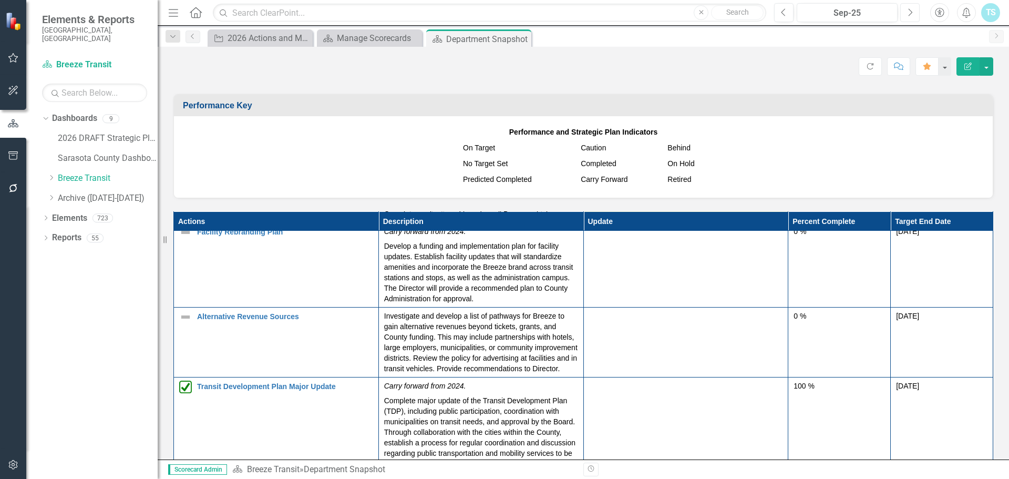
scroll to position [209, 0]
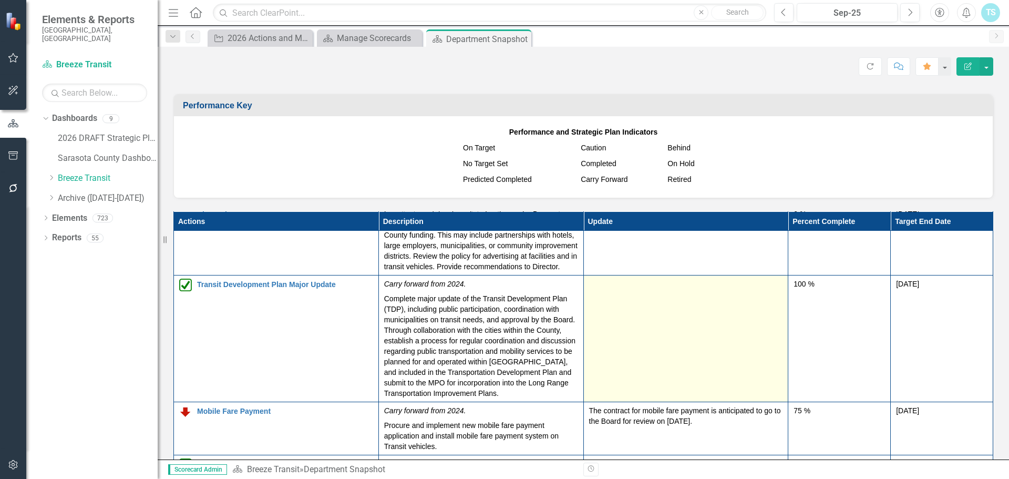
click at [668, 288] on td at bounding box center [685, 338] width 205 height 127
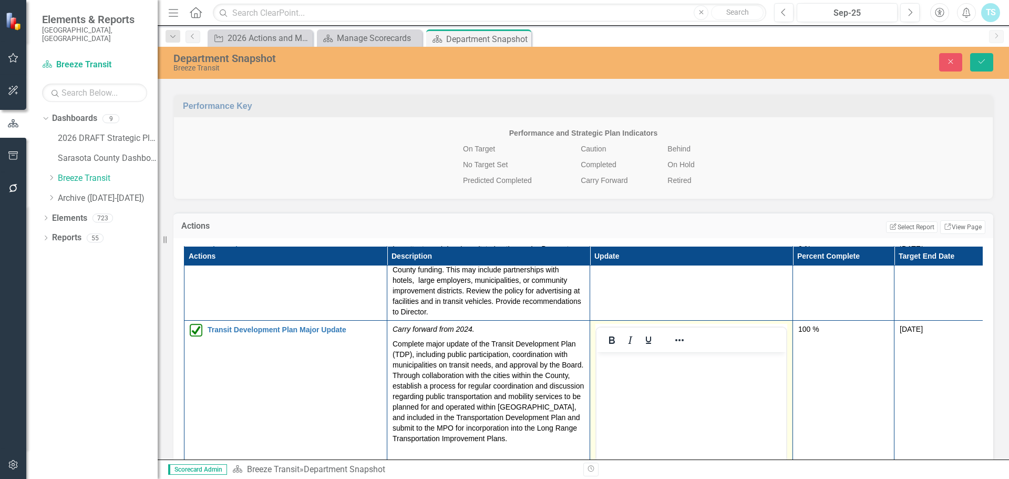
scroll to position [0, 0]
click at [652, 373] on body "Rich Text Area. Press ALT-0 for help." at bounding box center [691, 431] width 190 height 158
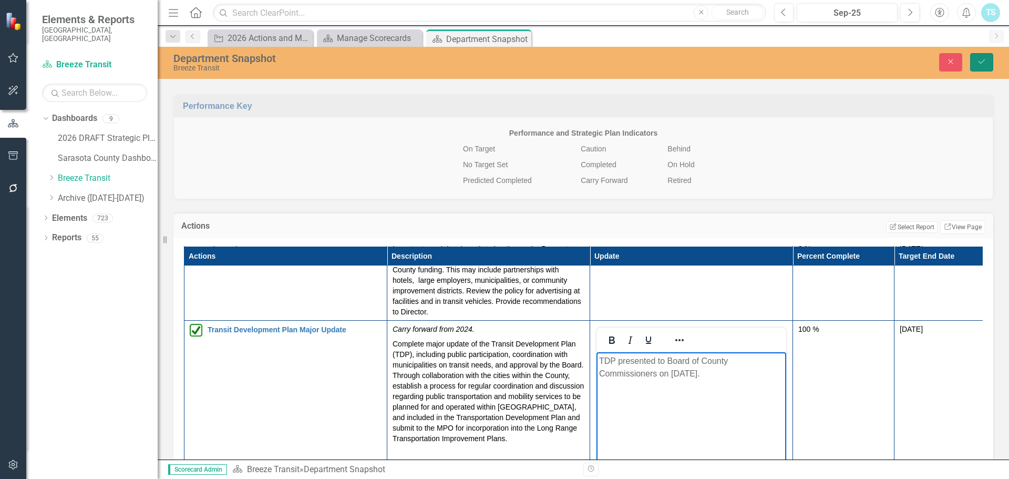
click at [981, 63] on icon "Save" at bounding box center [981, 61] width 9 height 7
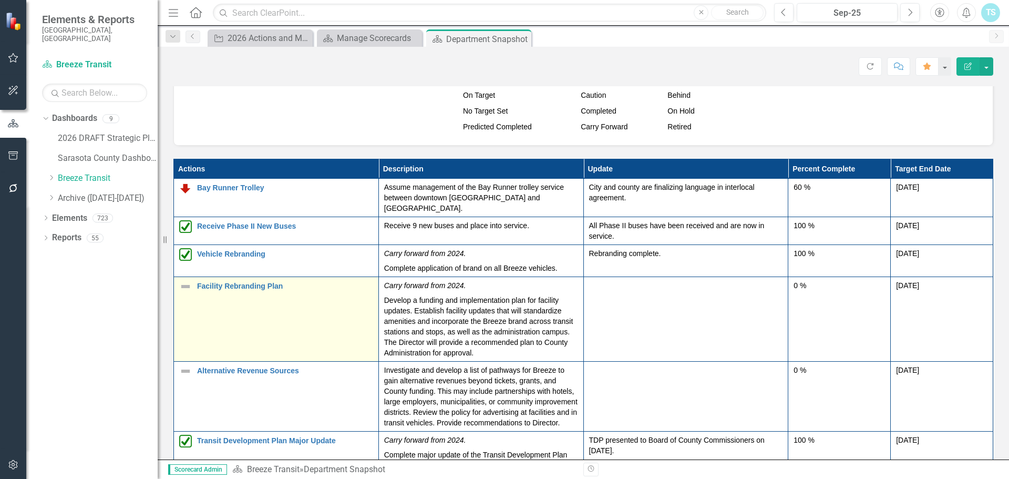
click at [296, 286] on td "Facility Rebranding Plan Edit Edit Action Link Open Element" at bounding box center [276, 319] width 205 height 85
click at [241, 298] on td "Facility Rebranding Plan Edit Edit Action Link Open Element" at bounding box center [276, 319] width 205 height 85
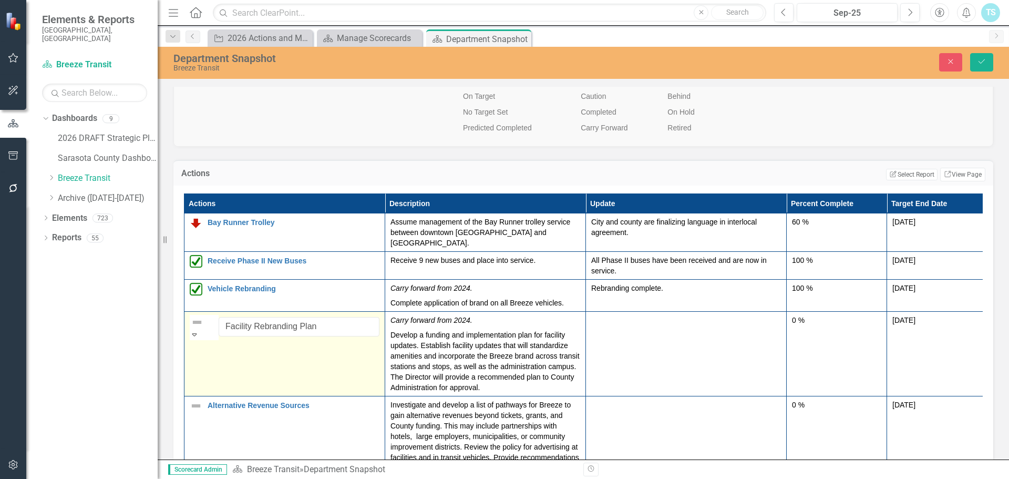
click at [199, 331] on icon "Expand" at bounding box center [194, 334] width 9 height 7
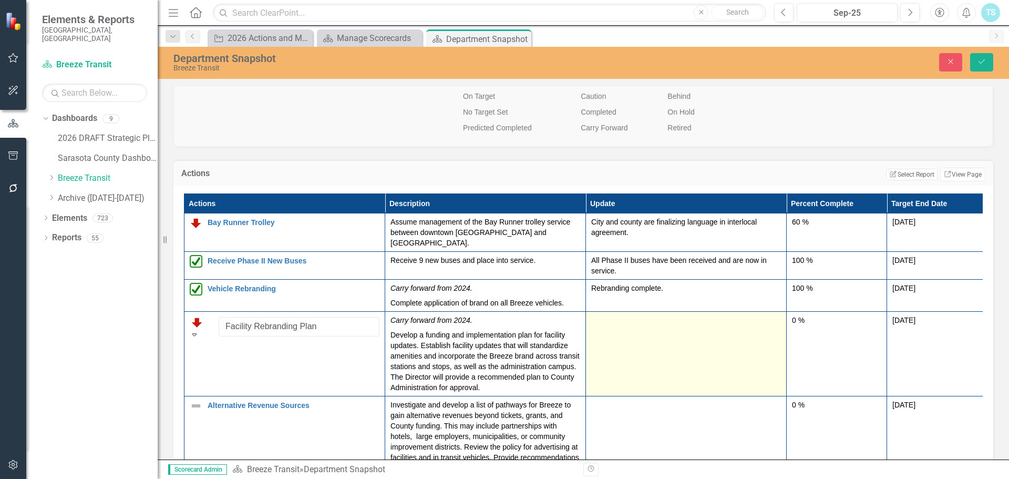
click at [606, 336] on td at bounding box center [686, 353] width 201 height 85
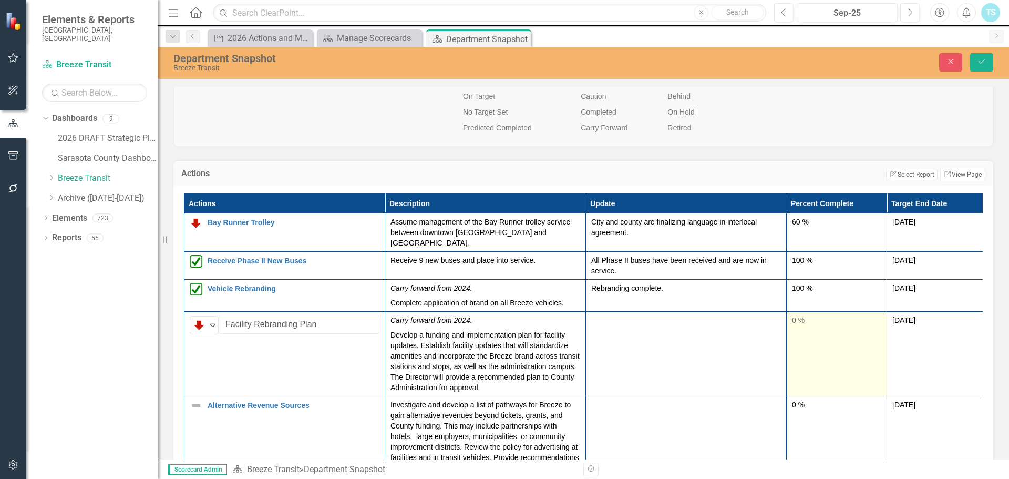
click at [808, 328] on td "0 %" at bounding box center [837, 353] width 100 height 85
type input "99"
drag, startPoint x: 797, startPoint y: 323, endPoint x: 877, endPoint y: 312, distance: 80.6
click at [872, 342] on div at bounding box center [872, 342] width 0 height 0
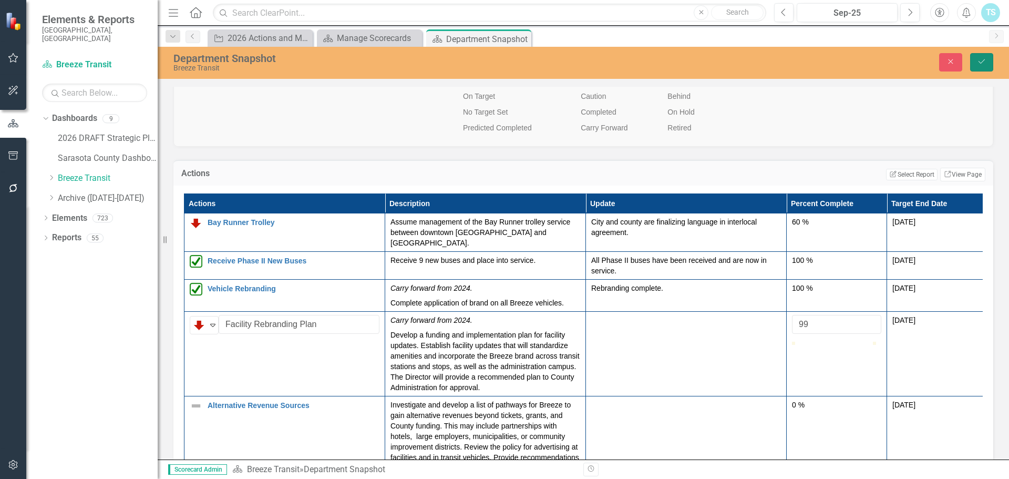
click at [978, 59] on icon "Save" at bounding box center [981, 61] width 9 height 7
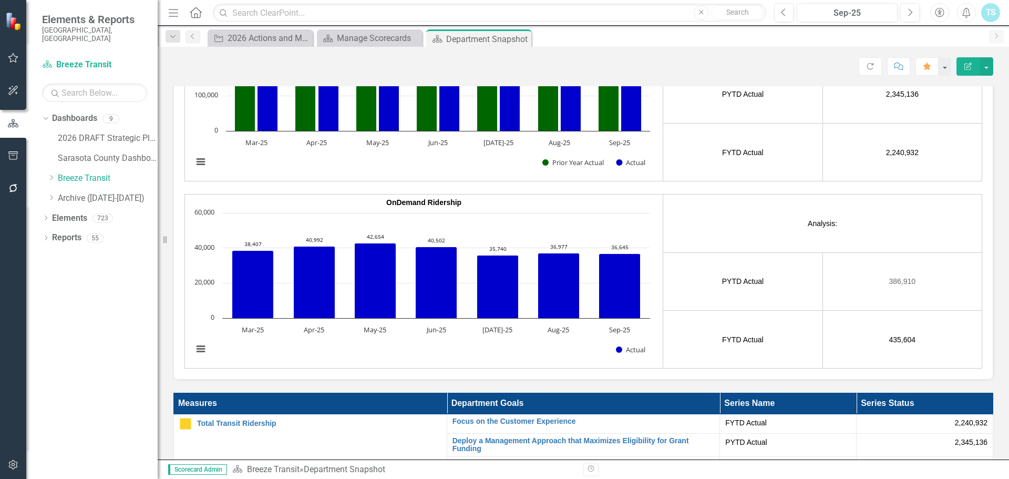
scroll to position [1892, 0]
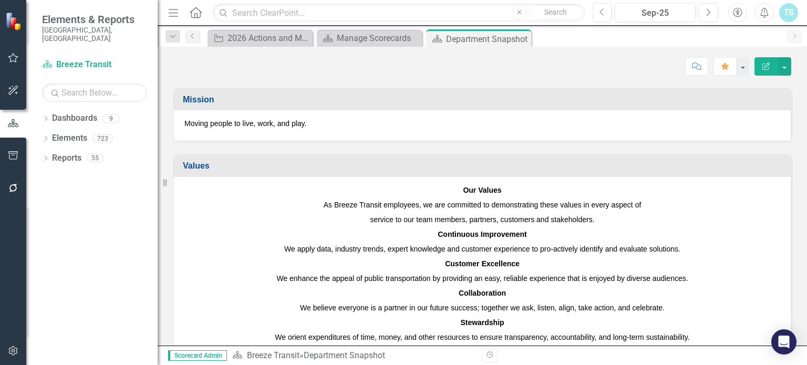
scroll to position [107, 0]
click at [605, 52] on div "Score: N/A Sep-25 Completed Comment Favorite Edit Report" at bounding box center [483, 63] width 650 height 32
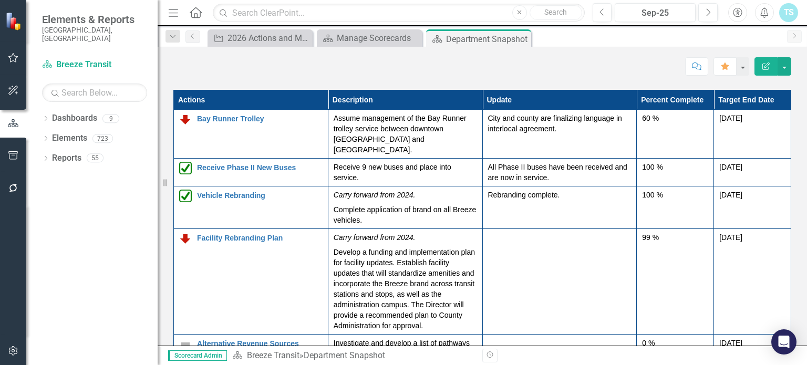
scroll to position [1435, 0]
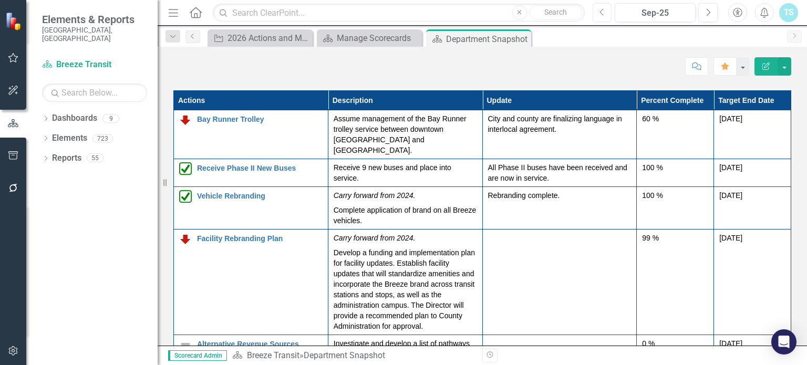
click at [604, 12] on icon "Previous" at bounding box center [603, 12] width 6 height 9
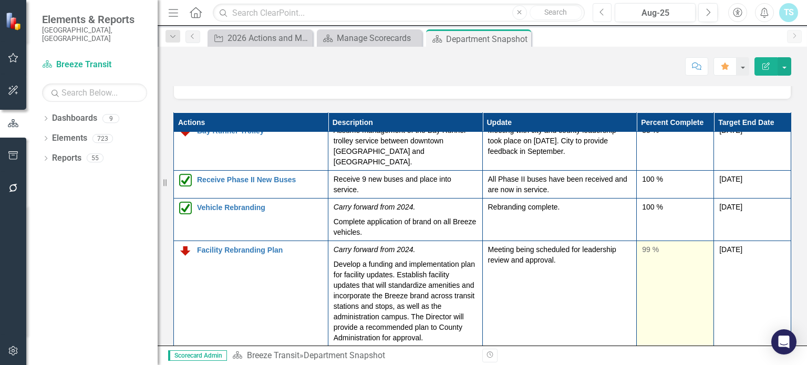
scroll to position [11, 0]
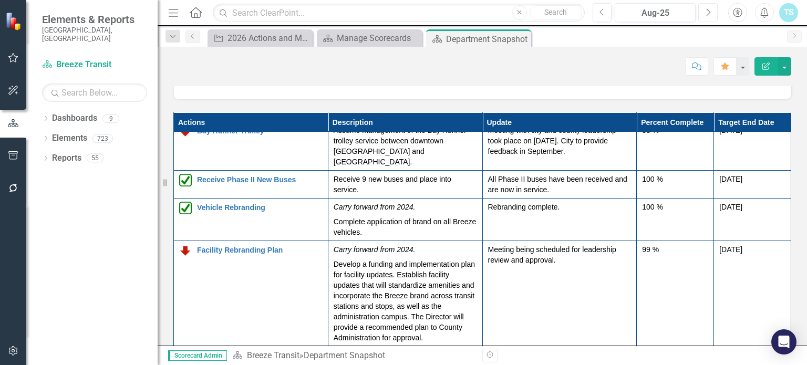
click at [706, 12] on icon "Next" at bounding box center [708, 12] width 6 height 9
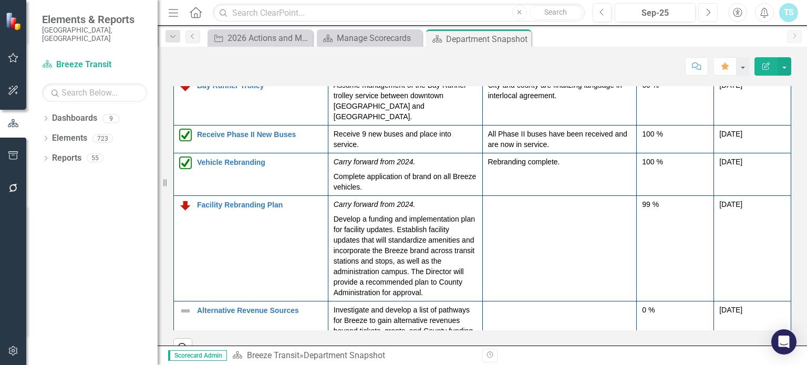
scroll to position [1460, 0]
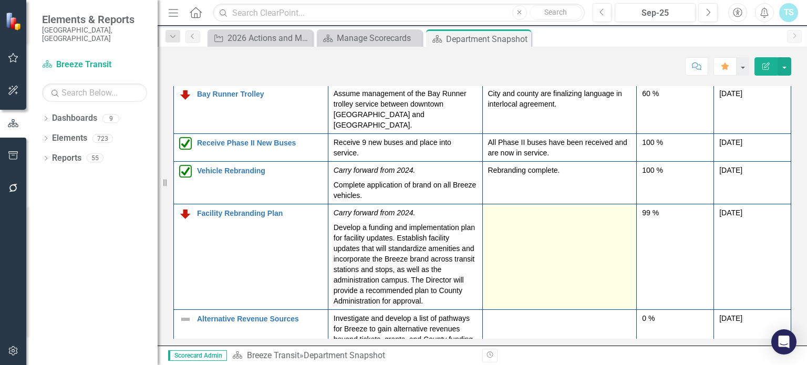
click at [549, 262] on td at bounding box center [559, 257] width 154 height 106
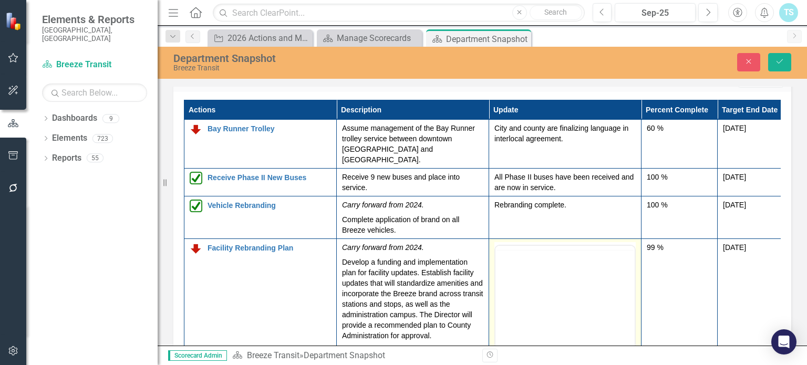
click at [534, 242] on div at bounding box center [564, 348] width 141 height 213
click at [511, 286] on body "Rich Text Area. Press ALT-0 for help." at bounding box center [565, 349] width 139 height 158
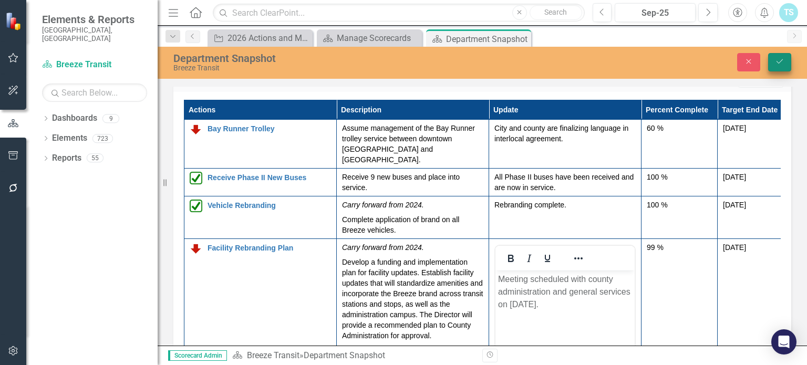
click at [772, 65] on button "Save" at bounding box center [779, 62] width 23 height 18
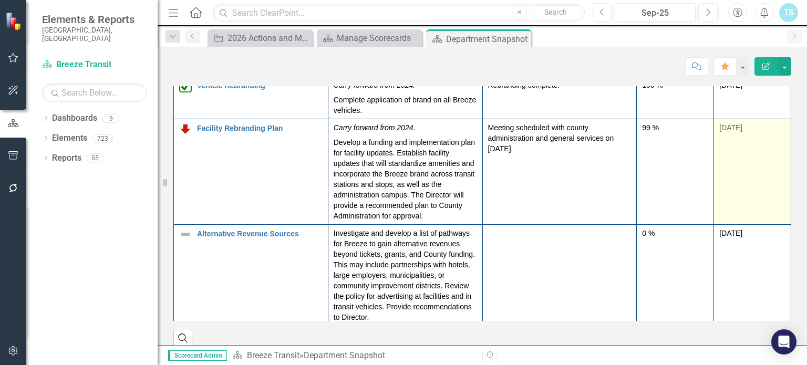
scroll to position [69, 0]
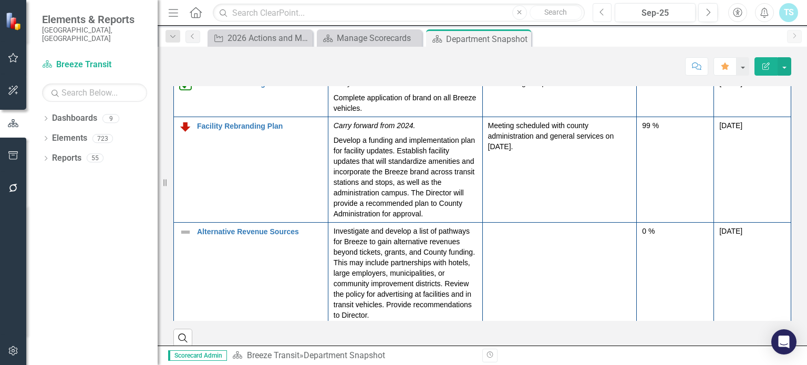
click at [610, 11] on button "Previous" at bounding box center [602, 12] width 19 height 19
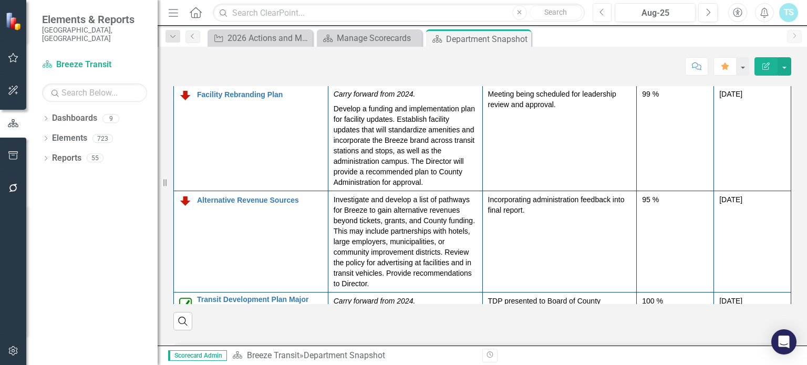
scroll to position [84, 0]
click at [712, 12] on button "Next" at bounding box center [707, 12] width 19 height 19
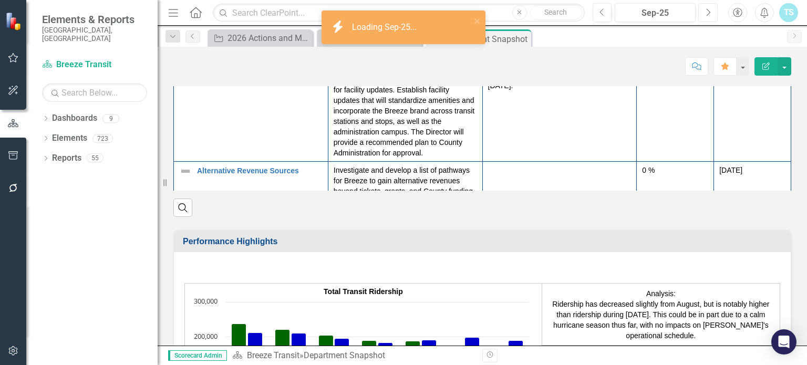
scroll to position [1578, 0]
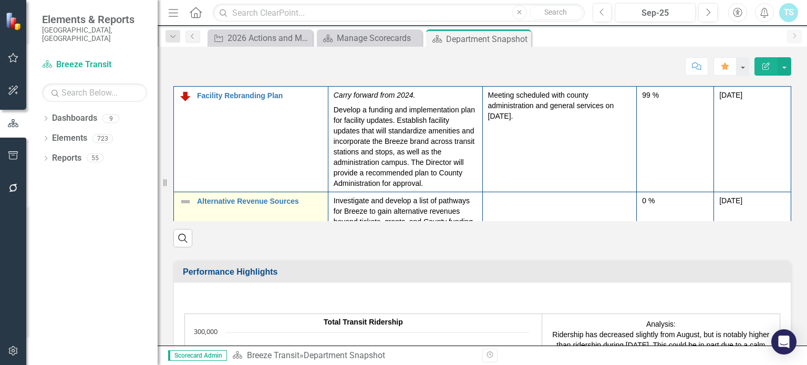
click at [193, 198] on td "Alternative Revenue Sources Edit Edit Action Link Open Element" at bounding box center [251, 242] width 154 height 101
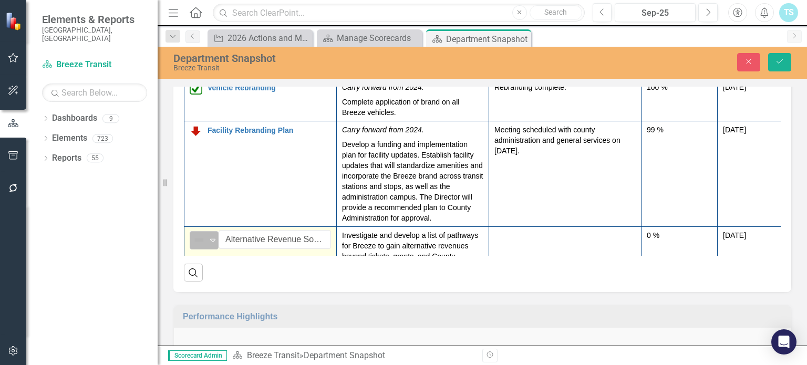
click at [210, 236] on icon "Expand" at bounding box center [213, 240] width 11 height 8
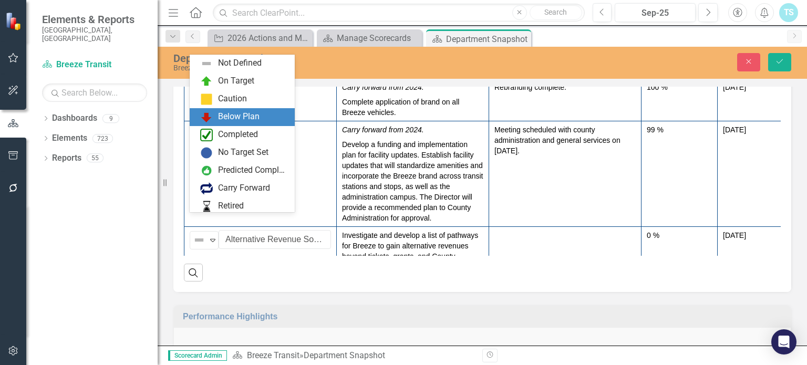
click at [224, 113] on div "Below Plan" at bounding box center [239, 117] width 42 height 12
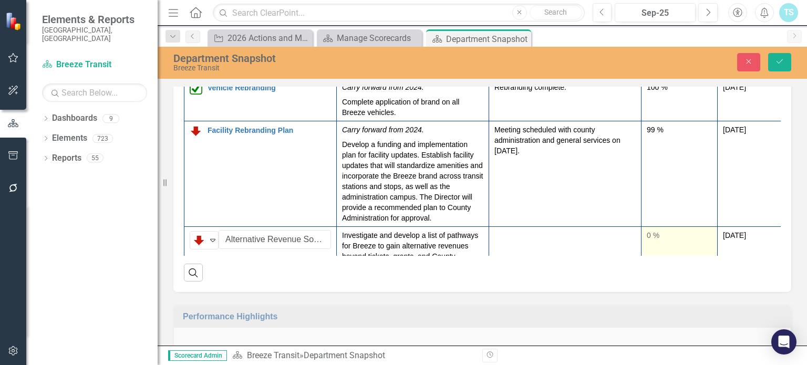
click at [673, 226] on td "0 %" at bounding box center [680, 276] width 76 height 101
click at [665, 230] on input "0" at bounding box center [679, 239] width 65 height 19
type input "095"
click at [768, 53] on button "Save" at bounding box center [779, 62] width 23 height 18
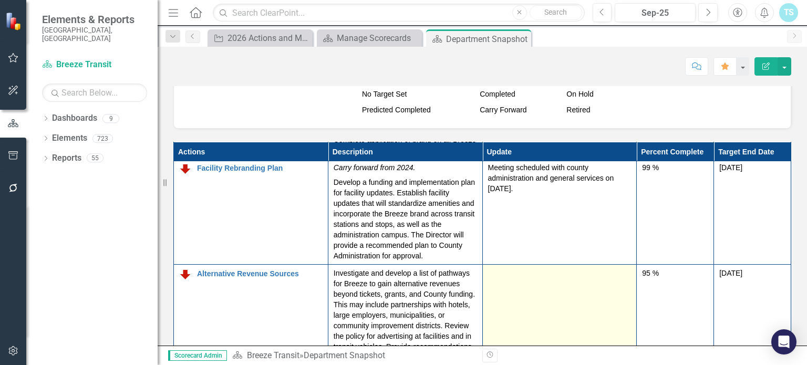
scroll to position [137, 0]
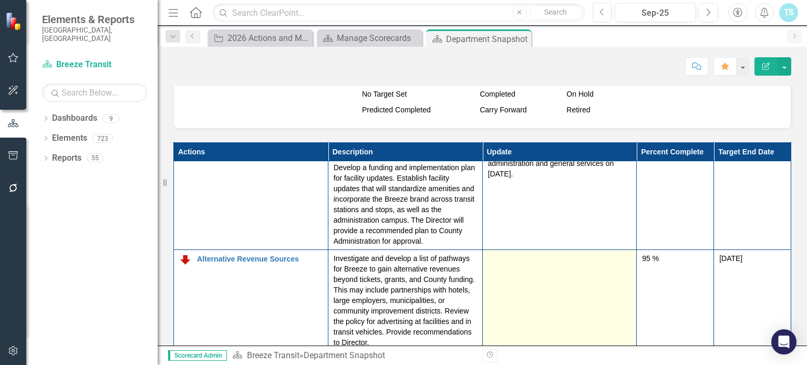
click at [555, 267] on td at bounding box center [559, 300] width 154 height 101
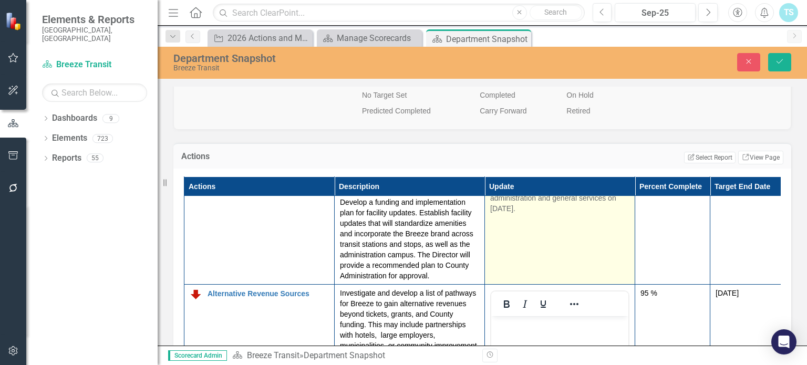
scroll to position [157, 0]
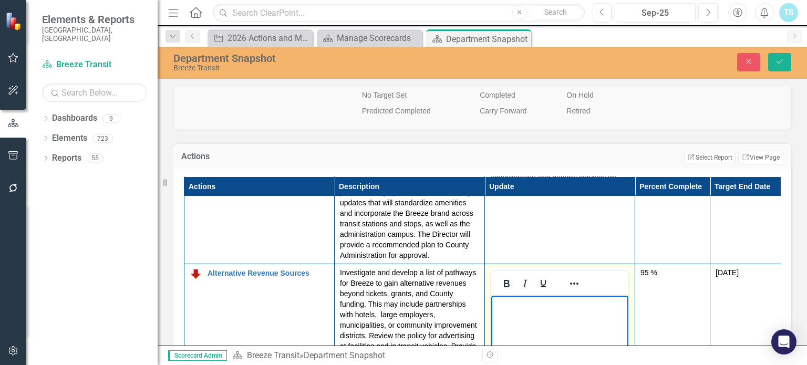
click at [525, 306] on p "Rich Text Area. Press ALT-0 for help." at bounding box center [560, 304] width 132 height 13
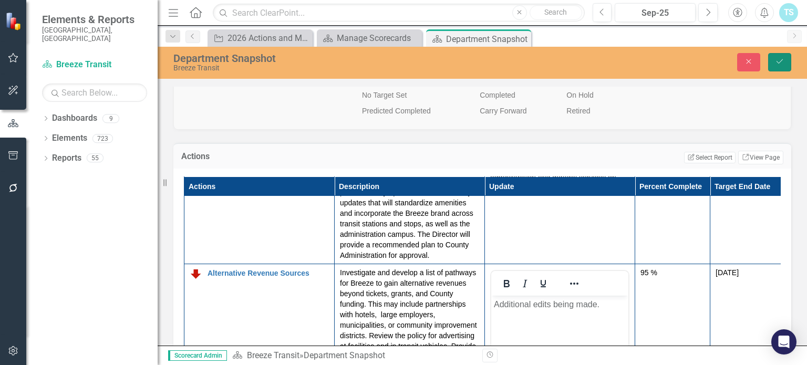
click at [780, 60] on icon "Save" at bounding box center [779, 61] width 9 height 7
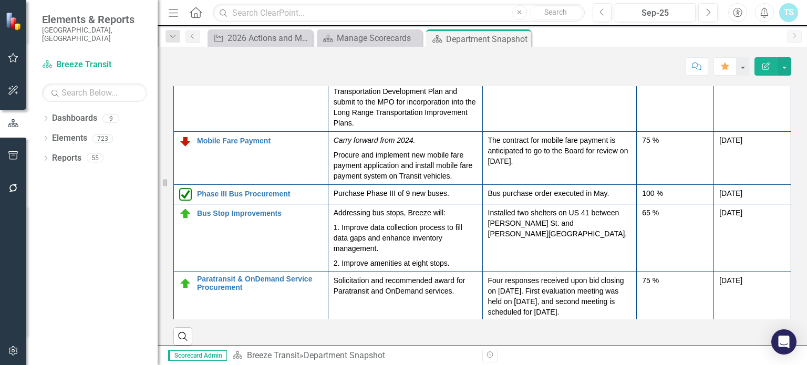
scroll to position [1480, 0]
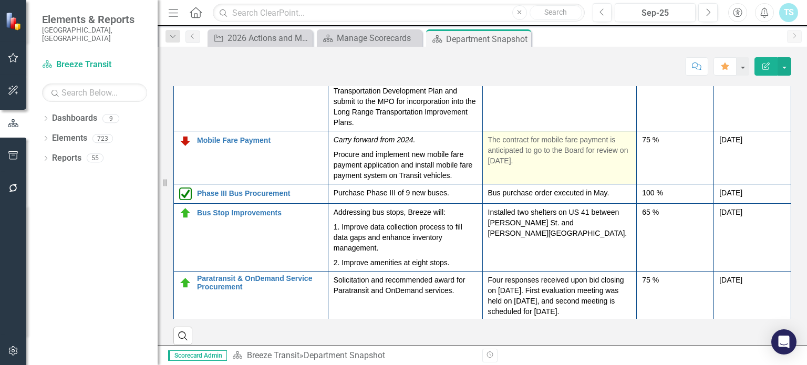
click at [581, 142] on p "The contract for mobile fare payment is anticipated to go to the Board for revi…" at bounding box center [559, 151] width 143 height 32
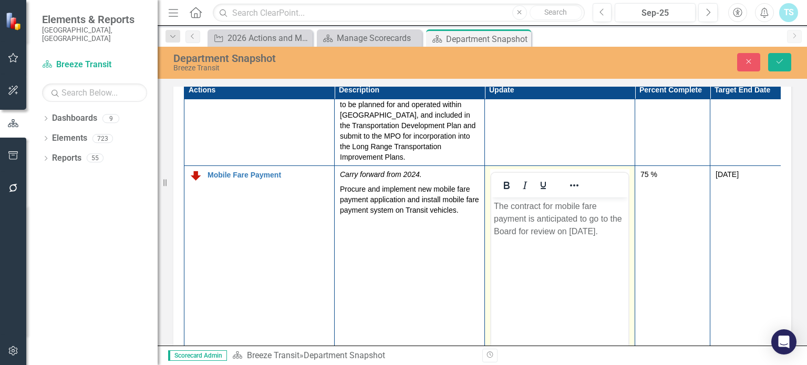
scroll to position [0, 0]
click at [571, 238] on body "The contract for mobile fare payment is anticipated to go to the Board for revi…" at bounding box center [559, 276] width 137 height 158
drag, startPoint x: 622, startPoint y: 231, endPoint x: 539, endPoint y: 218, distance: 84.0
click at [539, 218] on p "The contract for mobile fare payment is anticipated to go to the Board for revi…" at bounding box center [560, 219] width 132 height 38
click at [608, 226] on p "The contract for mobile fare payment is complete and will be sent back to vendo…" at bounding box center [560, 219] width 132 height 38
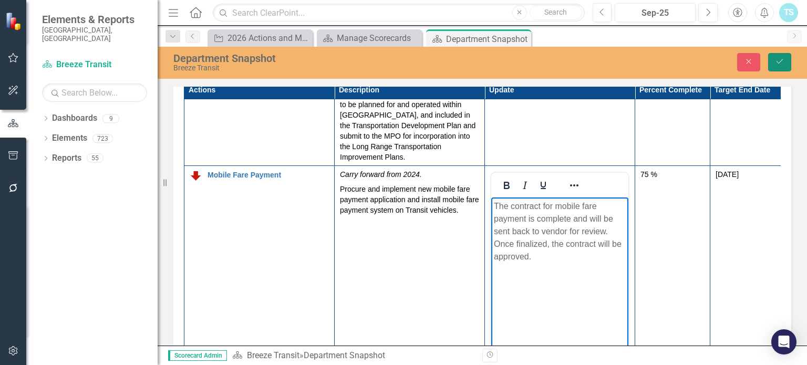
click at [787, 63] on button "Save" at bounding box center [779, 62] width 23 height 18
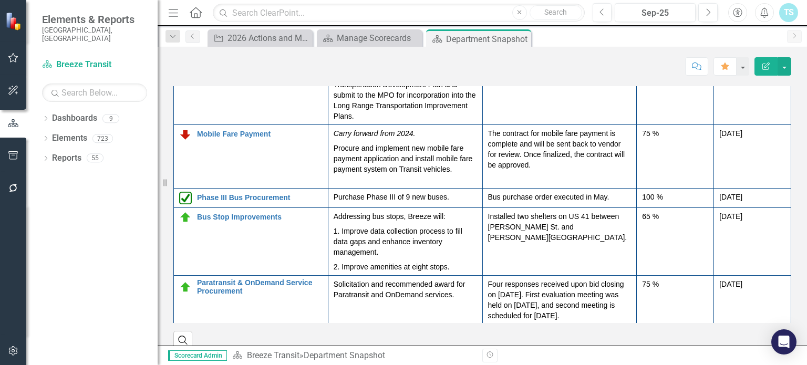
scroll to position [1478, 0]
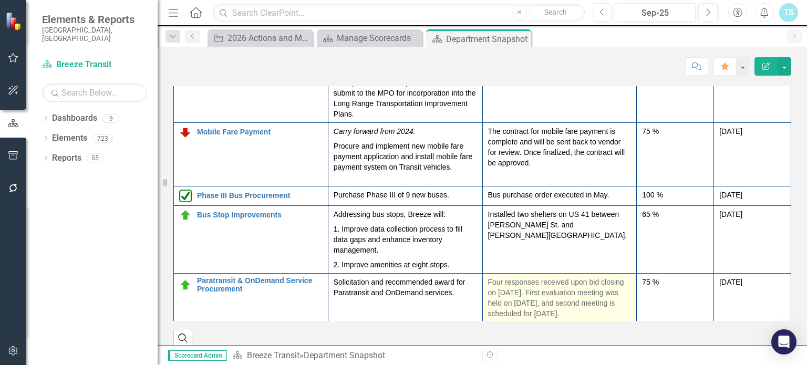
click at [556, 302] on p "Four responses received upon bid closing on [DATE]. First evaluation meeting wa…" at bounding box center [559, 298] width 143 height 42
click at [539, 302] on p "Four responses received upon bid closing on [DATE]. First evaluation meeting wa…" at bounding box center [559, 298] width 143 height 42
click at [525, 304] on p "Four responses received upon bid closing on [DATE]. First evaluation meeting wa…" at bounding box center [559, 298] width 143 height 42
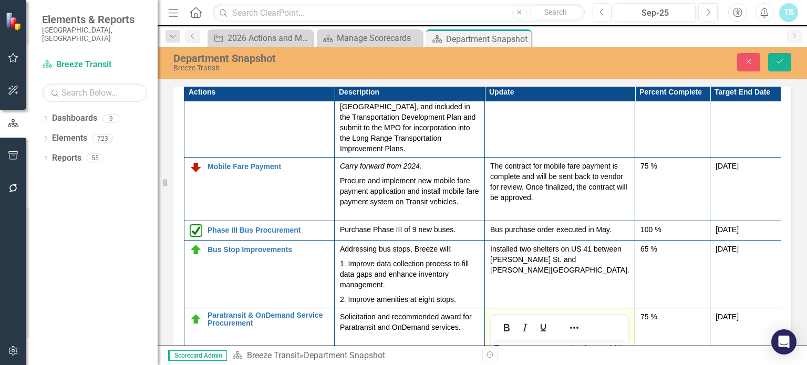
scroll to position [621, 0]
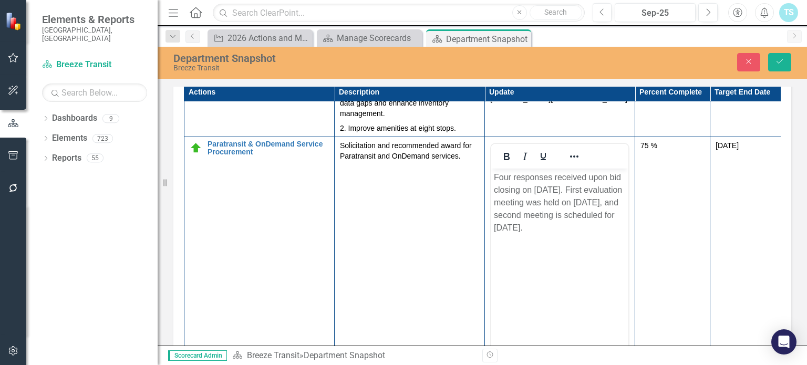
click at [575, 234] on p "Four responses received upon bid closing on [DATE]. First evaluation meeting wa…" at bounding box center [560, 202] width 132 height 63
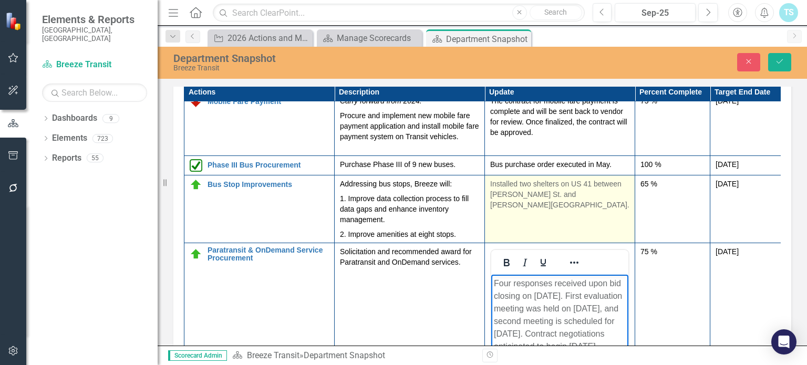
scroll to position [514, 0]
click at [586, 189] on td "Installed two shelters on US 41 between [PERSON_NAME] St. and [PERSON_NAME][GEO…" at bounding box center [560, 210] width 150 height 68
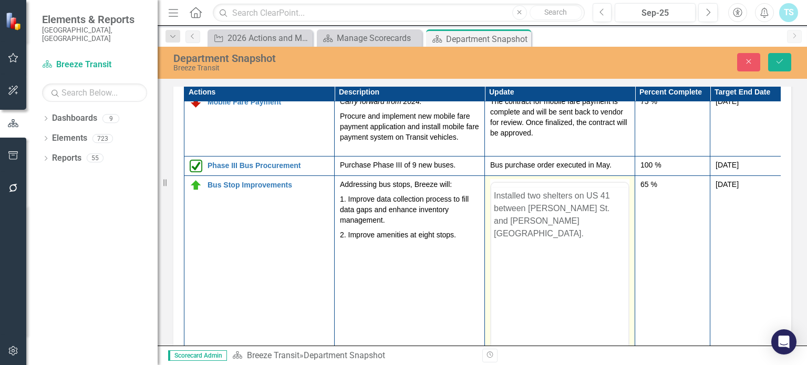
scroll to position [0, 0]
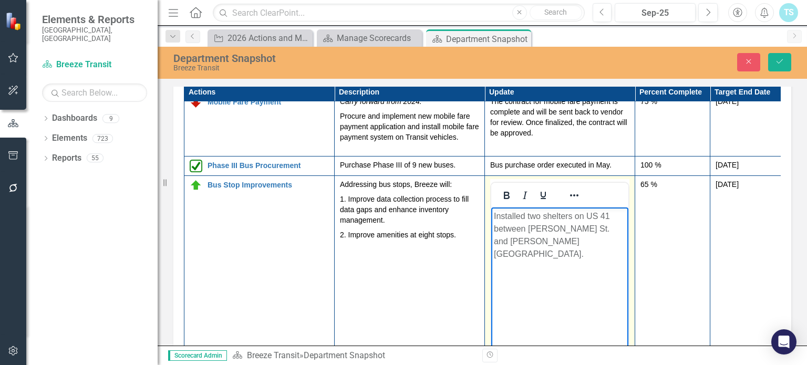
click at [624, 228] on p "Installed two shelters on US 41 between [PERSON_NAME] St. and [PERSON_NAME][GEO…" at bounding box center [560, 235] width 132 height 50
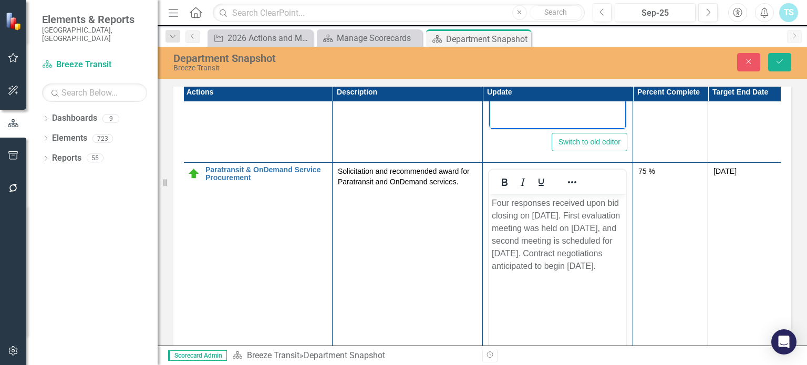
scroll to position [772, 2]
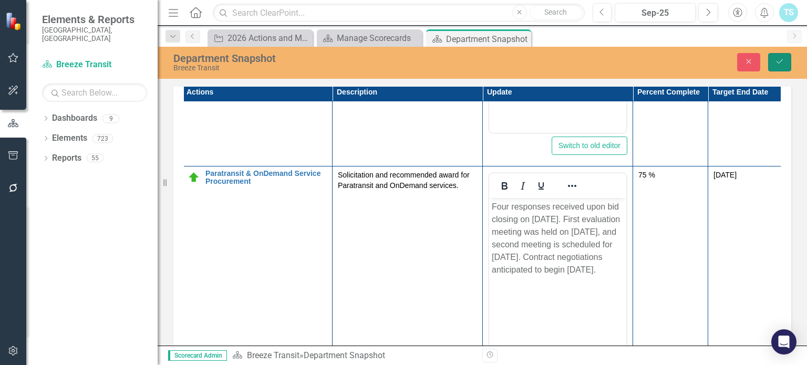
click at [776, 68] on button "Save" at bounding box center [779, 62] width 23 height 18
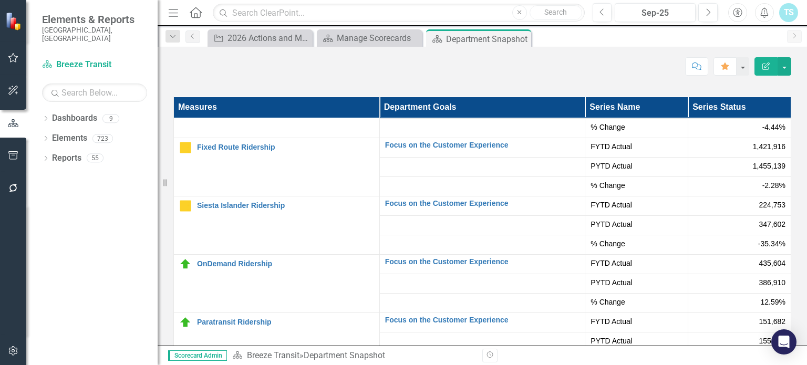
scroll to position [2189, 0]
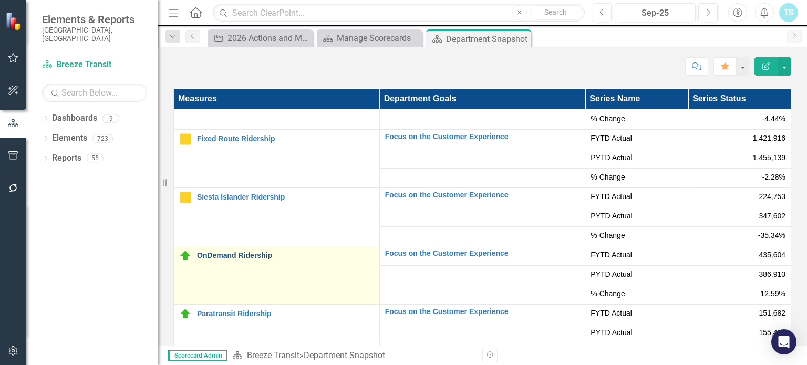
click at [246, 252] on link "OnDemand Ridership" at bounding box center [285, 256] width 177 height 8
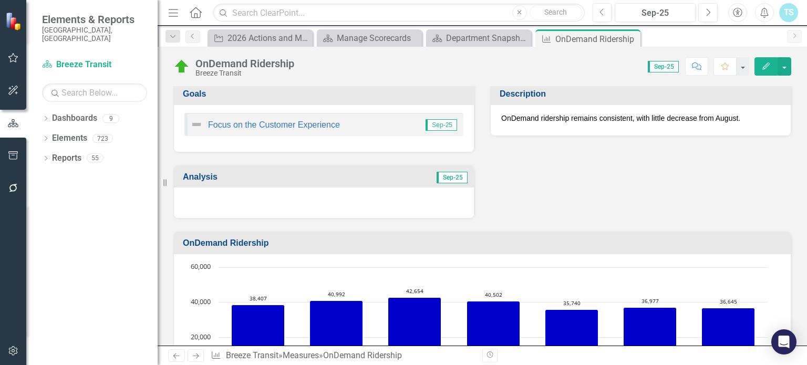
scroll to position [2, 0]
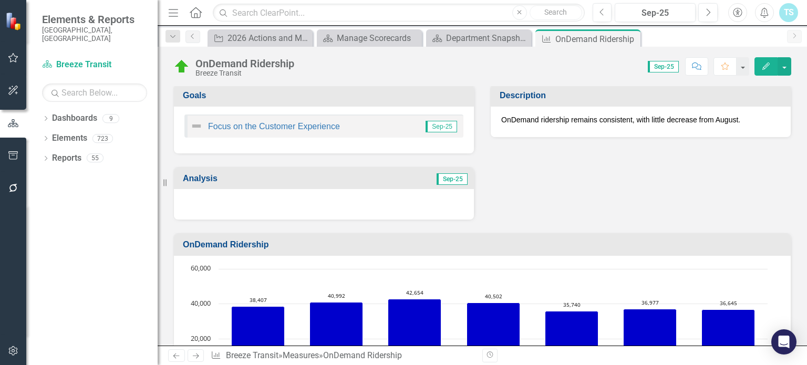
drag, startPoint x: 742, startPoint y: 118, endPoint x: 485, endPoint y: 110, distance: 257.6
click at [485, 110] on div "Description OnDemand ridership remains consistent, with little decrease from Au…" at bounding box center [640, 104] width 317 height 67
click at [501, 121] on p "OnDemand ridership remains consistent, with little decrease from August." at bounding box center [640, 120] width 279 height 11
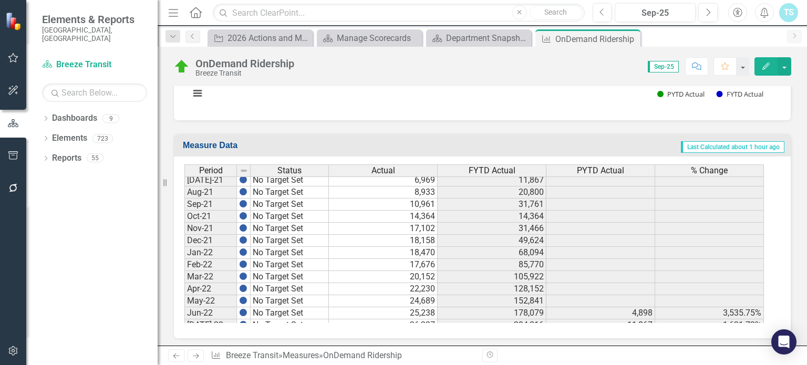
scroll to position [0, 0]
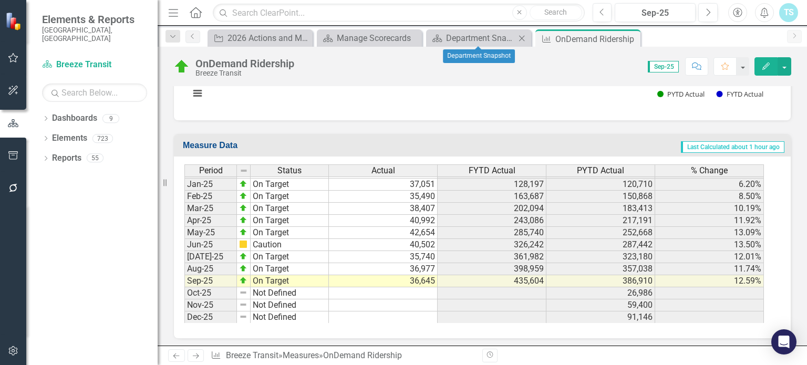
click at [499, 46] on div "Dashboard Department Snapshot Close" at bounding box center [478, 37] width 105 height 17
click at [486, 39] on div "Department Snapshot" at bounding box center [480, 38] width 69 height 13
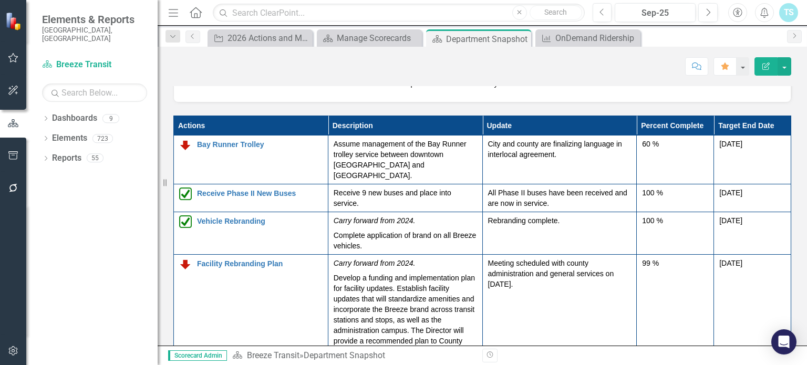
scroll to position [1408, 0]
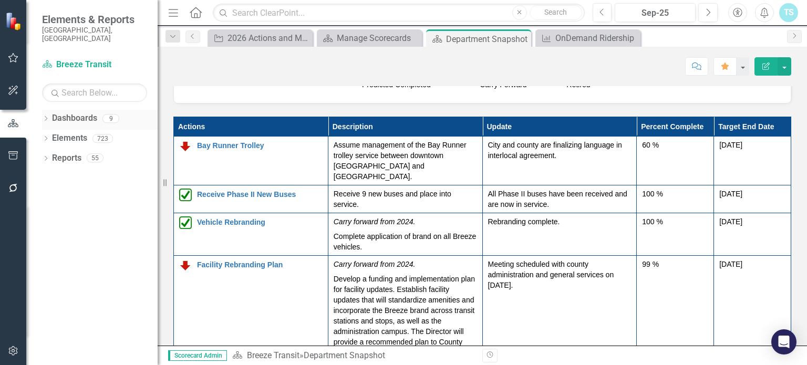
click at [49, 117] on icon "Dropdown" at bounding box center [45, 120] width 7 height 6
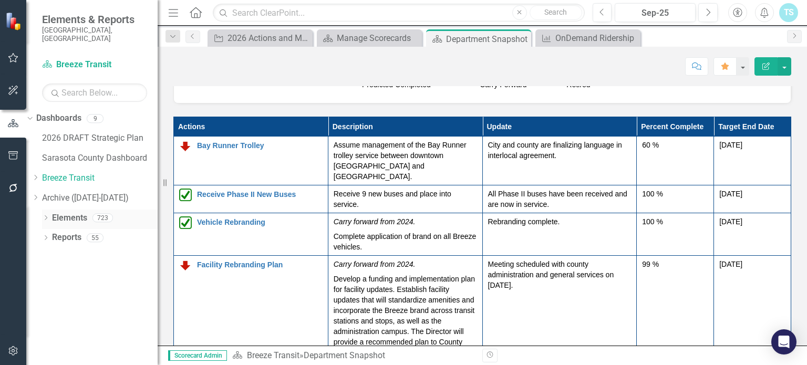
click at [48, 215] on div "Dropdown" at bounding box center [45, 219] width 7 height 9
click at [33, 214] on div "Dropdown" at bounding box center [28, 217] width 9 height 7
click at [46, 236] on icon "Dropdown" at bounding box center [45, 239] width 7 height 6
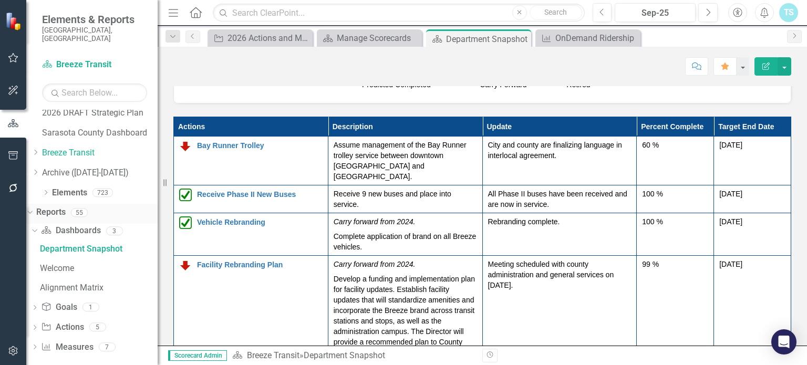
scroll to position [25, 0]
click at [49, 204] on div "Dropdown Reports 55" at bounding box center [91, 214] width 131 height 20
click at [66, 302] on link "Goals Goals" at bounding box center [59, 308] width 36 height 12
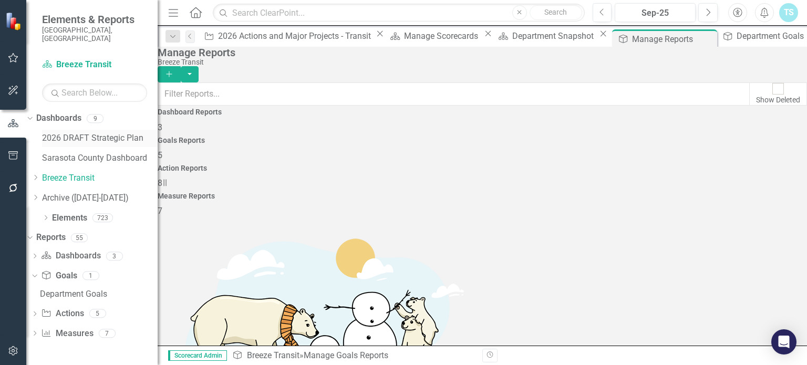
click at [119, 132] on link "2026 DRAFT Strategic Plan" at bounding box center [100, 138] width 116 height 12
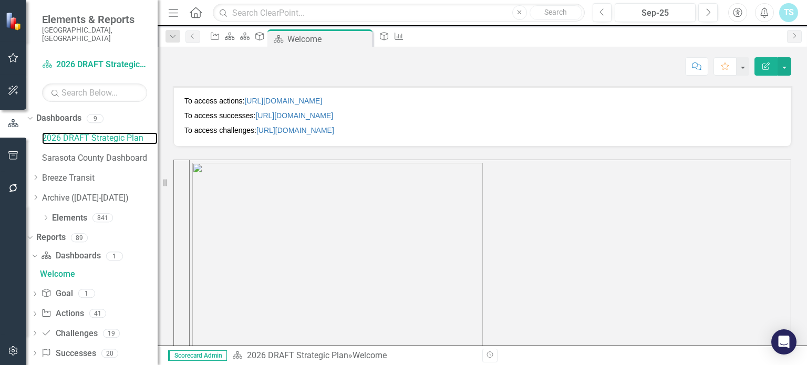
scroll to position [365, 0]
click at [296, 113] on link "https://app.clearpointstrategy.com/#/index/manage?object=risk&periodId=300667&s…" at bounding box center [294, 116] width 78 height 8
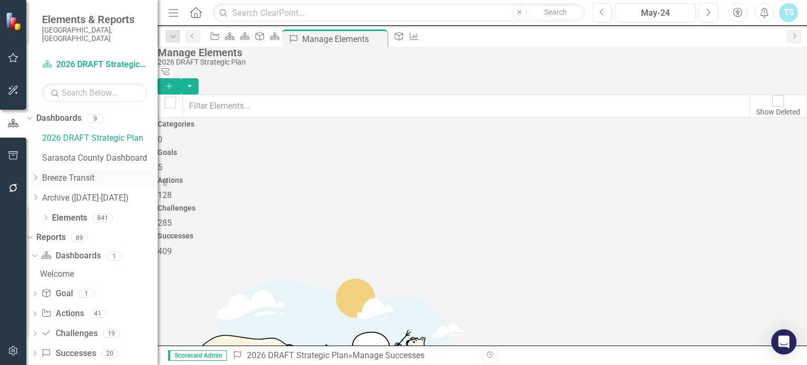
click at [39, 174] on icon "Dropdown" at bounding box center [36, 177] width 8 height 6
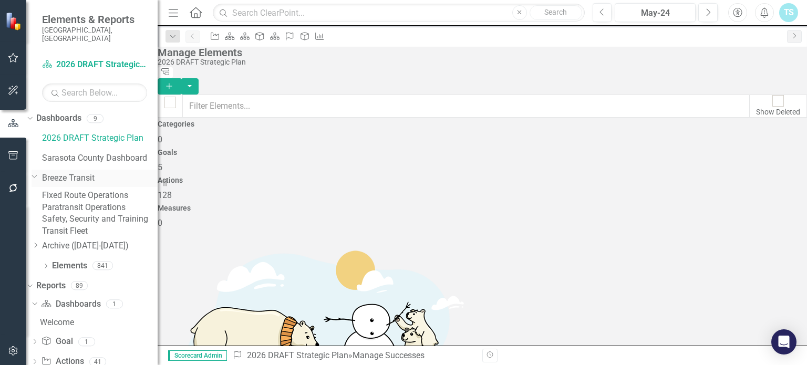
click at [38, 172] on div "Dropdown" at bounding box center [33, 176] width 9 height 8
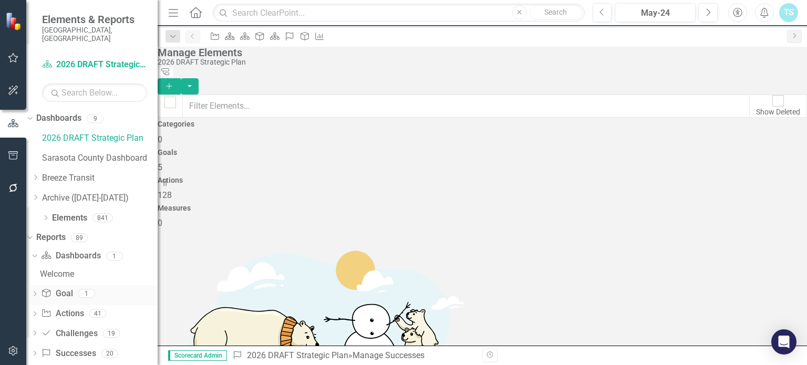
scroll to position [6, 0]
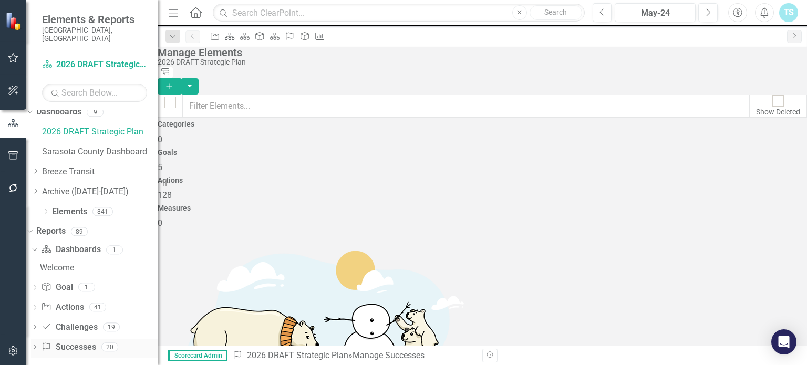
click at [91, 342] on link "Success Successes" at bounding box center [68, 348] width 55 height 12
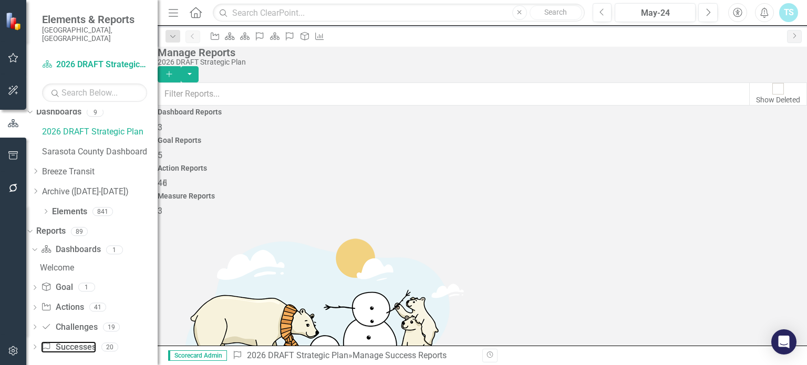
scroll to position [539, 0]
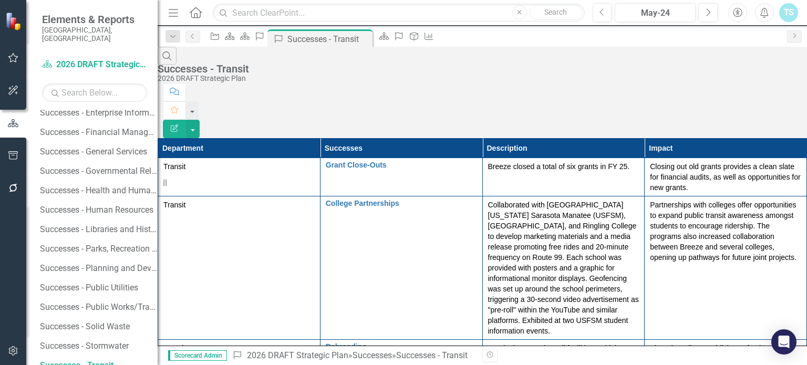
scroll to position [1143, 0]
click at [660, 32] on div "Action Dashboard Dashboard Success Success Successes - Transit Pin Close Dashbo…" at bounding box center [493, 37] width 576 height 17
